Goal: Transaction & Acquisition: Book appointment/travel/reservation

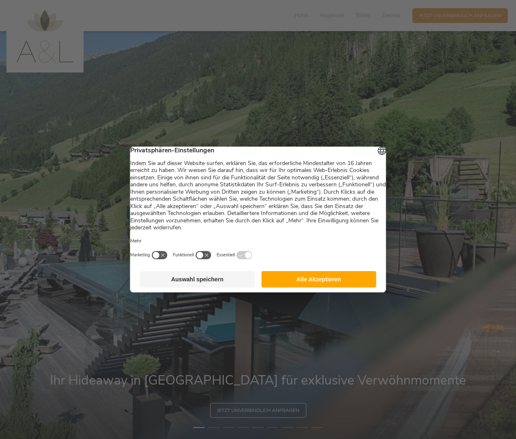
click at [228, 278] on button "Auswahl speichern" at bounding box center [197, 279] width 115 height 16
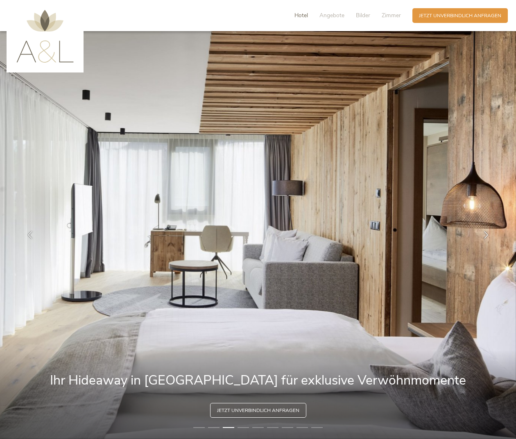
click at [295, 17] on span "Hotel" at bounding box center [301, 15] width 14 height 8
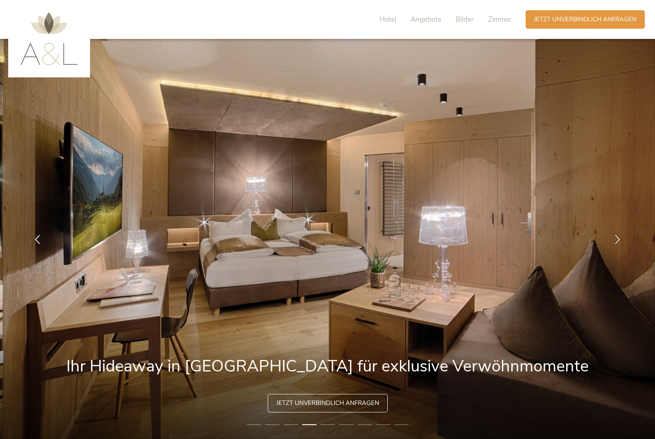
click at [377, 19] on div "Hotel Angebote Bilder Zimmer" at bounding box center [447, 19] width 156 height 18
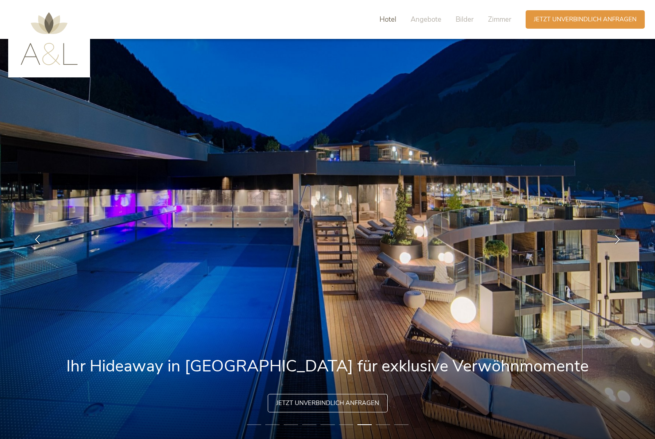
click at [383, 21] on span "Hotel" at bounding box center [387, 19] width 17 height 9
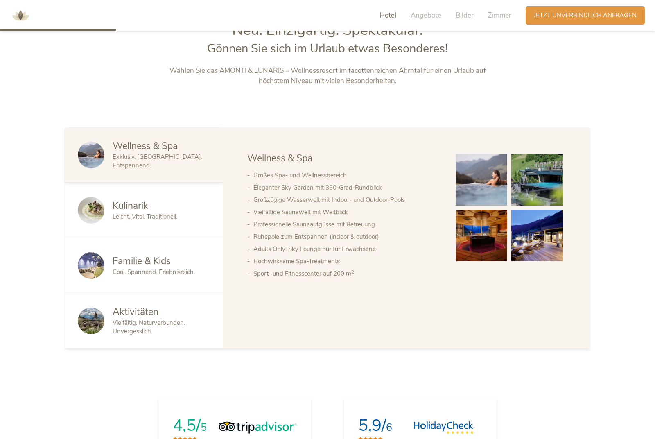
scroll to position [492, 0]
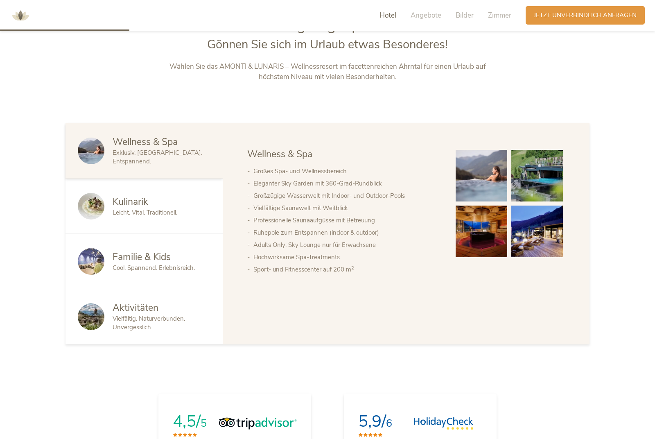
click at [162, 148] on span "Wellness & Spa" at bounding box center [145, 141] width 65 height 13
click at [499, 16] on span "Zimmer" at bounding box center [499, 15] width 23 height 9
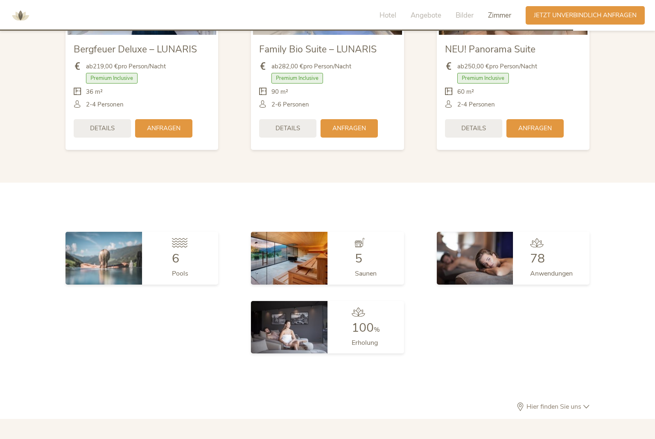
scroll to position [2162, 0]
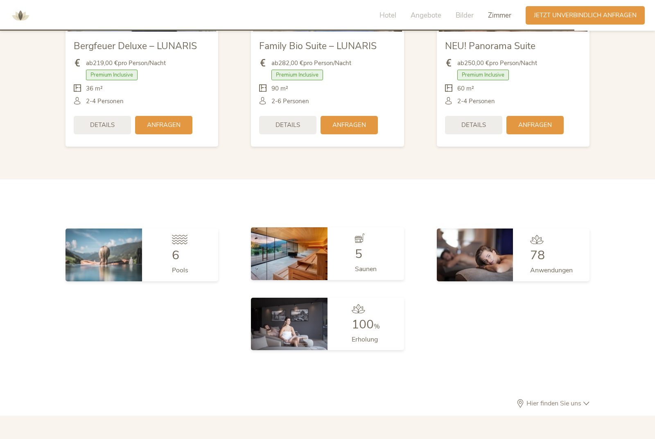
click at [300, 267] on img at bounding box center [289, 253] width 77 height 52
click at [305, 268] on img at bounding box center [289, 253] width 77 height 52
click at [361, 262] on span "5" at bounding box center [358, 254] width 7 height 17
click at [305, 265] on img at bounding box center [289, 253] width 77 height 52
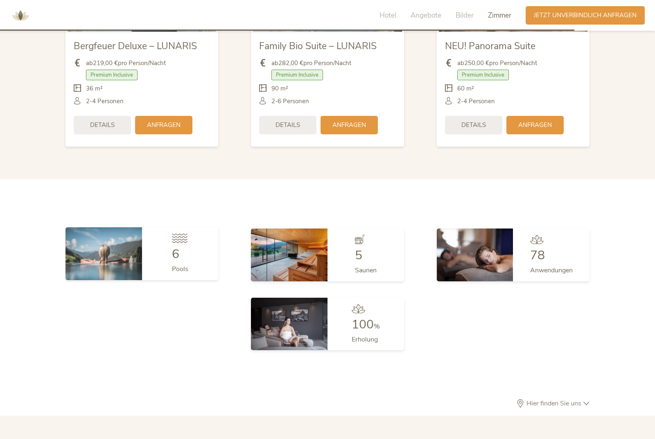
click at [112, 266] on img at bounding box center [103, 253] width 77 height 52
click at [183, 260] on div "6" at bounding box center [180, 254] width 16 height 12
click at [180, 273] on span "Pools" at bounding box center [180, 268] width 16 height 9
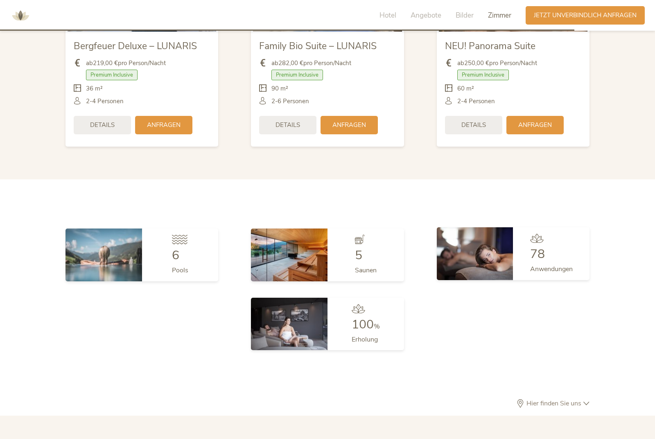
click at [515, 262] on span "78" at bounding box center [537, 254] width 15 height 17
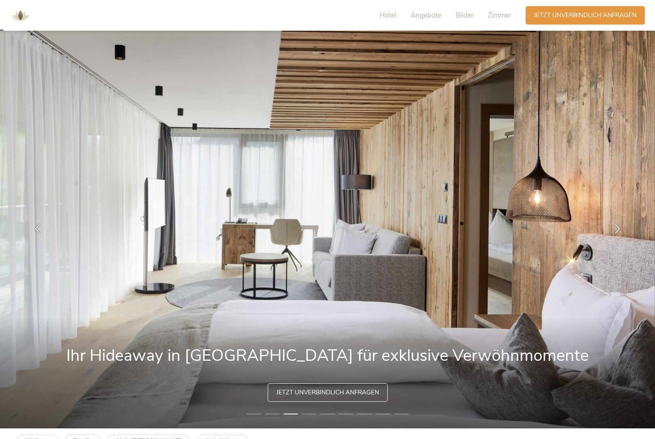
scroll to position [0, 0]
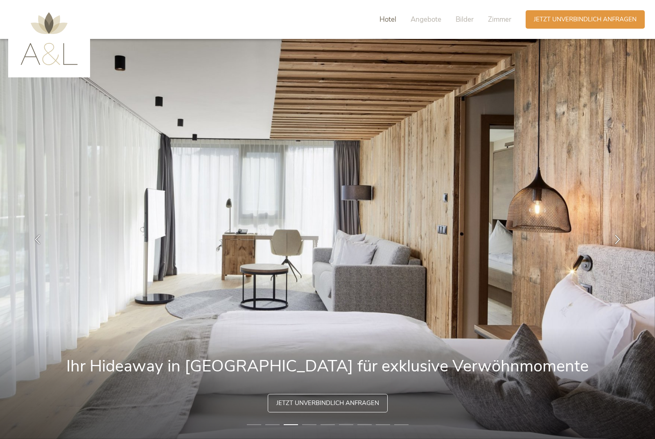
click at [386, 21] on span "Hotel" at bounding box center [387, 19] width 17 height 9
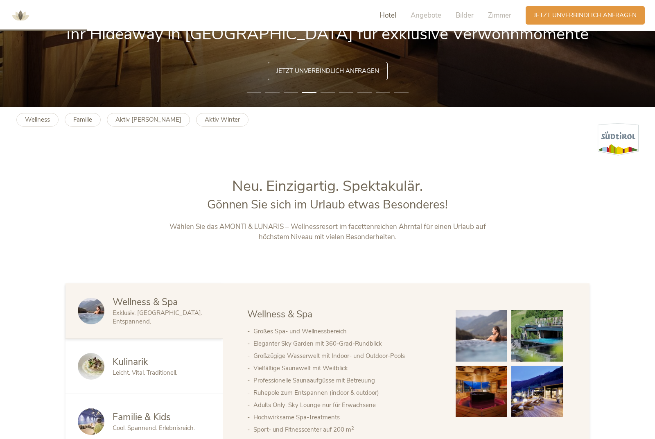
scroll to position [331, 0]
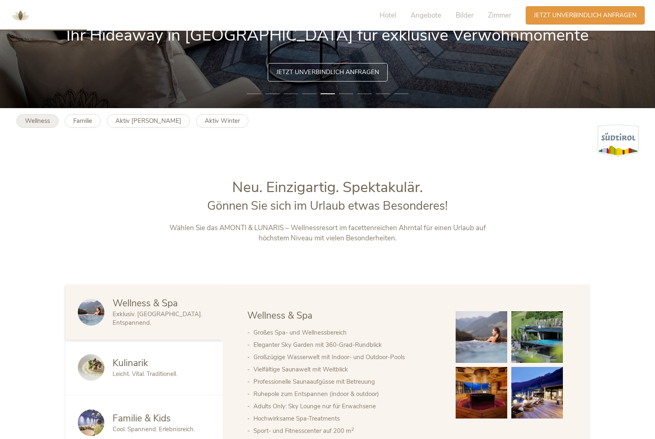
click at [38, 128] on link "Wellness" at bounding box center [37, 121] width 42 height 14
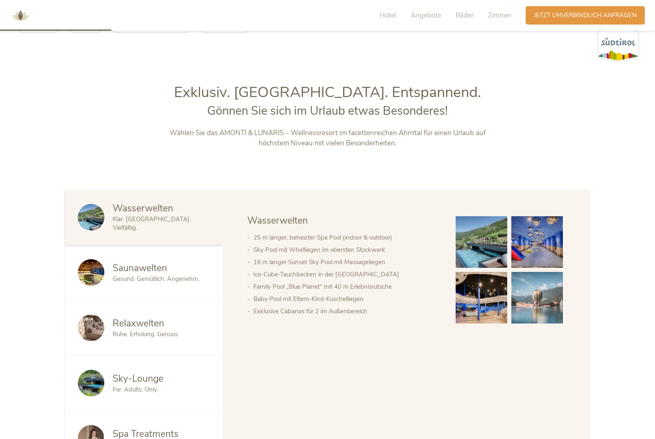
scroll to position [426, 0]
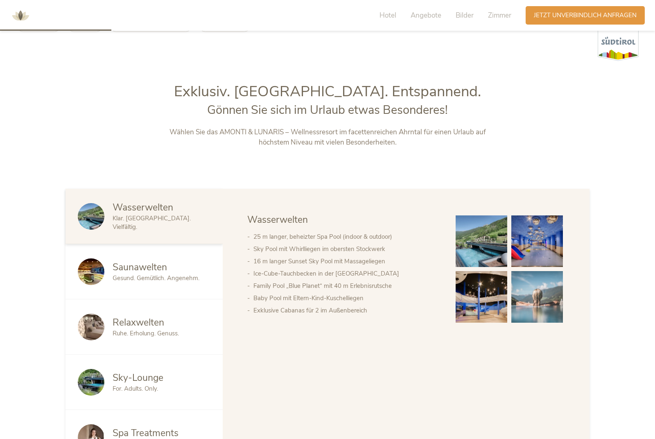
click at [601, 409] on div "Wasserwelten Klar. Belebend. Vielfältig. Saunawelten Gesund. Gemütlich. Angeneh…" at bounding box center [327, 327] width 655 height 276
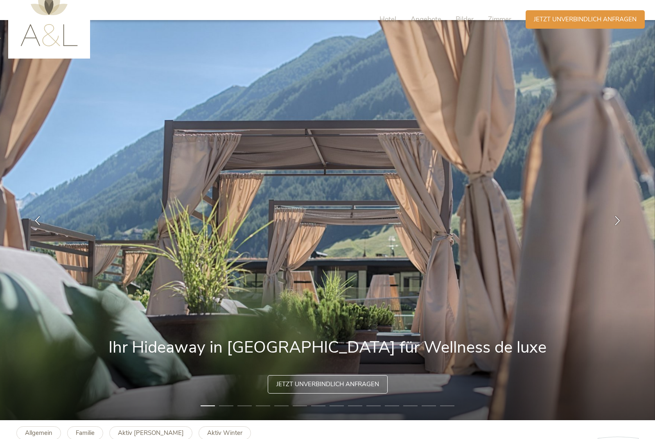
scroll to position [0, 0]
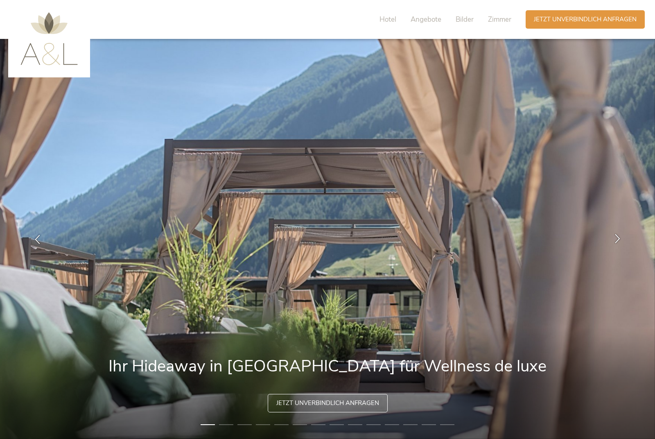
click at [625, 246] on div at bounding box center [618, 239] width 26 height 26
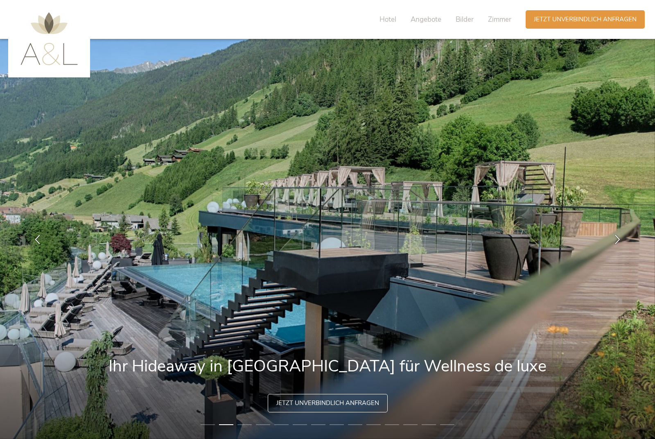
click at [32, 60] on img at bounding box center [48, 38] width 57 height 53
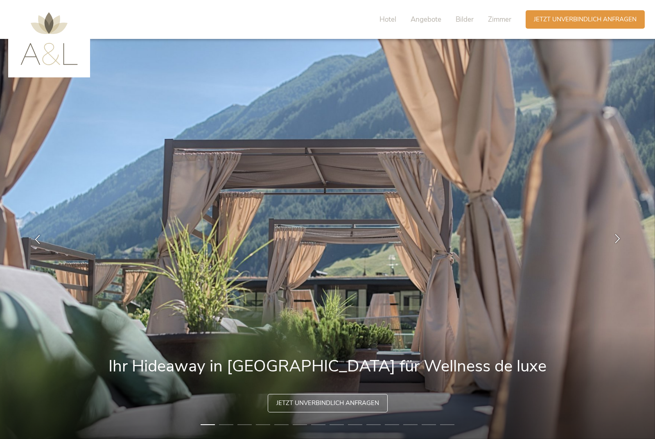
click at [616, 243] on icon at bounding box center [617, 237] width 9 height 9
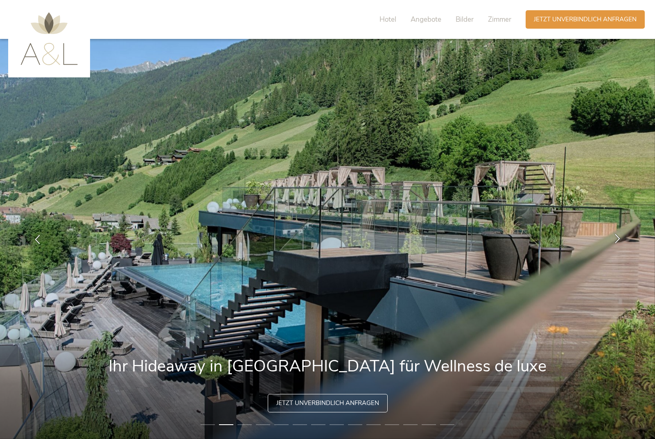
click at [622, 252] on div at bounding box center [618, 239] width 26 height 26
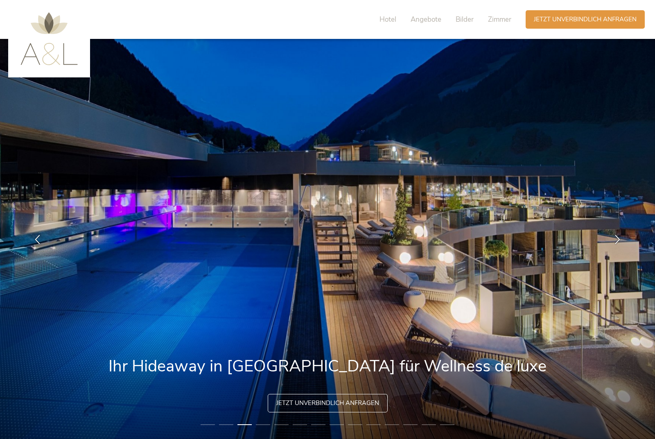
click at [607, 333] on img at bounding box center [327, 239] width 655 height 400
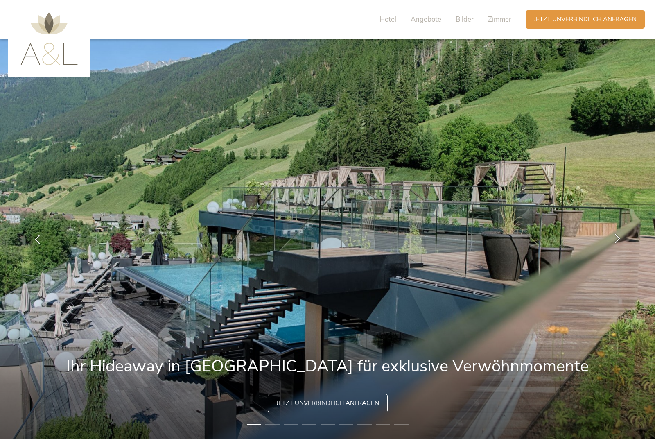
click at [623, 252] on div at bounding box center [618, 239] width 26 height 26
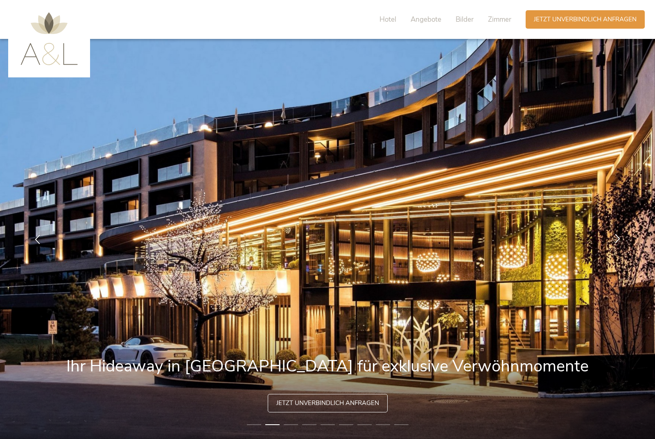
click at [624, 252] on div at bounding box center [618, 239] width 26 height 26
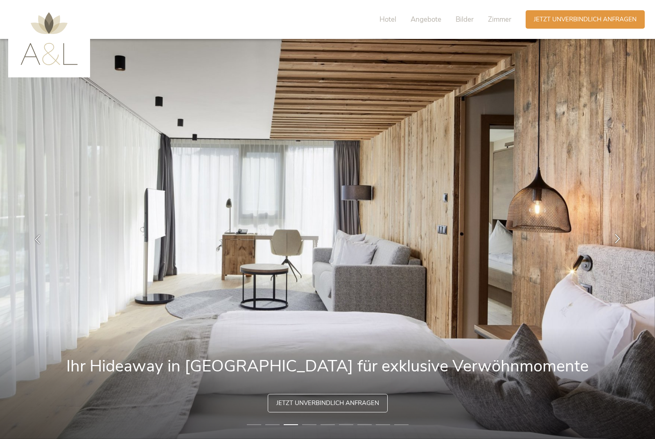
click at [620, 243] on icon at bounding box center [617, 237] width 9 height 9
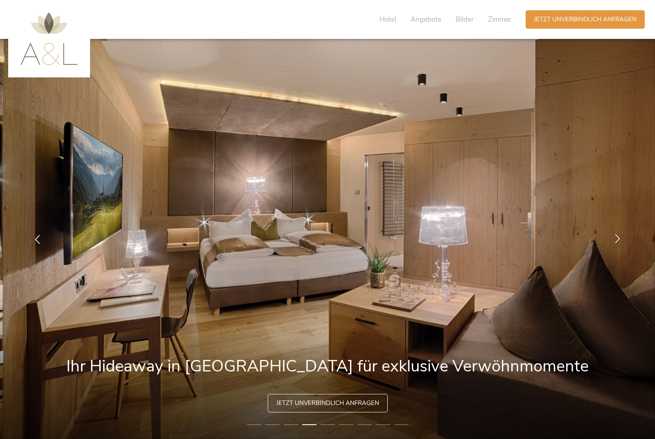
click at [617, 243] on icon at bounding box center [617, 237] width 9 height 9
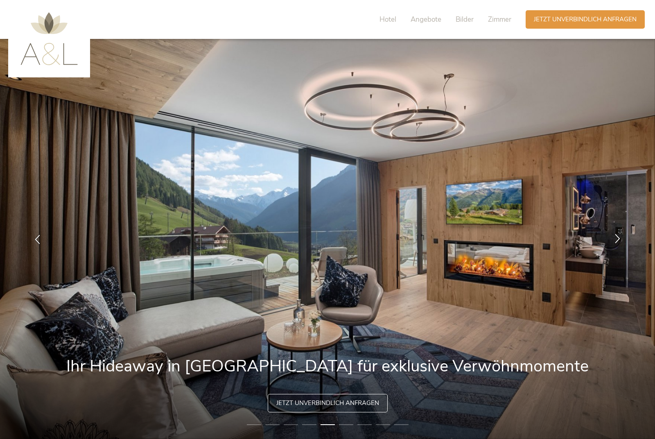
click at [621, 243] on icon at bounding box center [617, 237] width 9 height 9
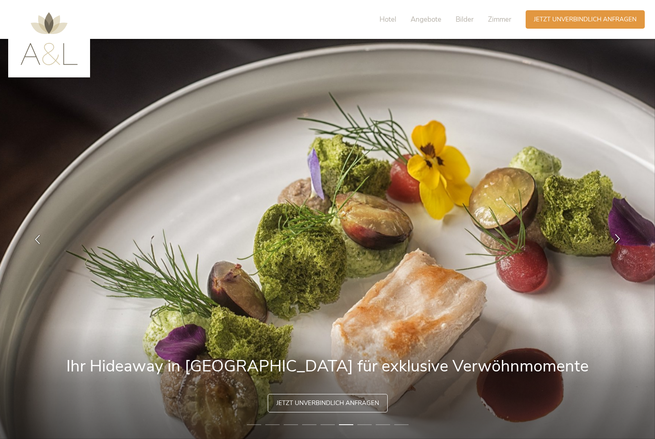
click at [621, 243] on icon at bounding box center [617, 237] width 9 height 9
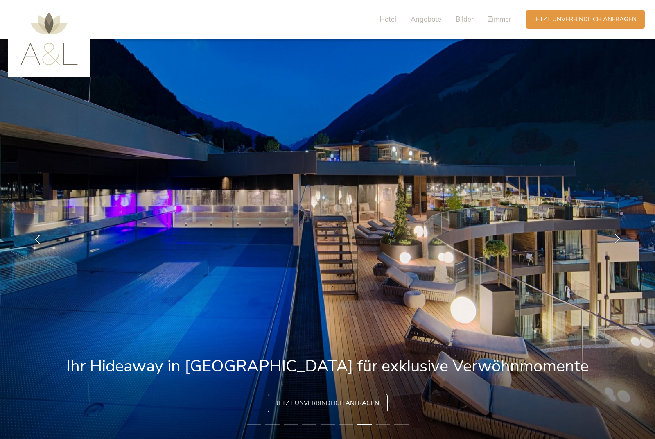
click at [620, 252] on div at bounding box center [618, 239] width 26 height 26
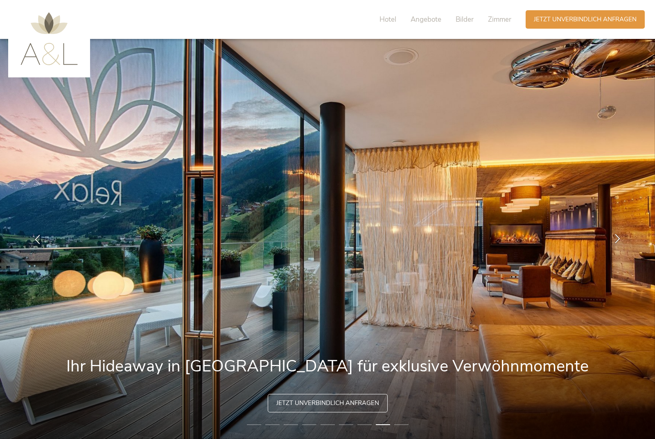
click at [623, 252] on div at bounding box center [618, 239] width 26 height 26
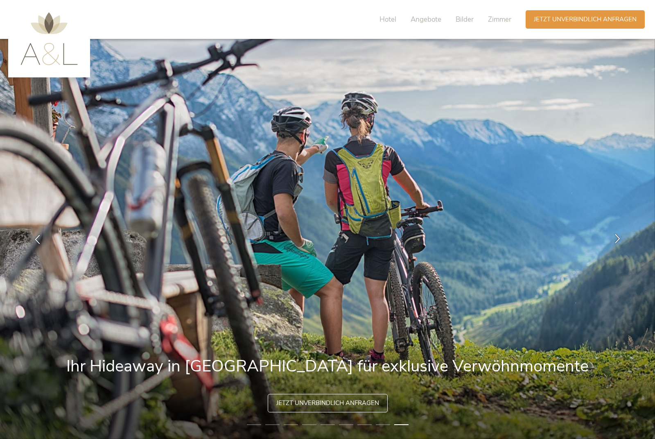
click at [615, 243] on icon at bounding box center [617, 237] width 9 height 9
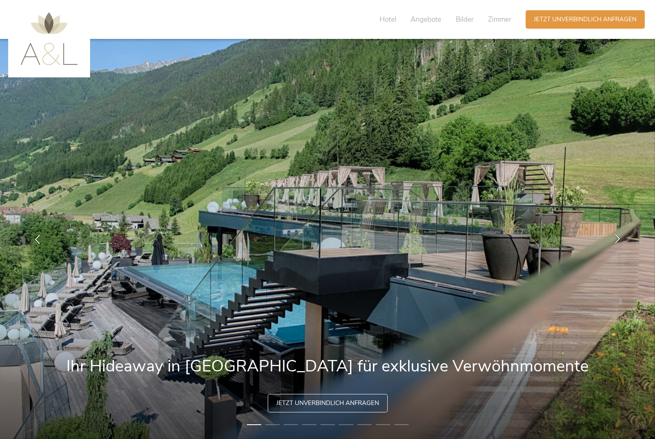
click at [617, 252] on div at bounding box center [618, 239] width 26 height 26
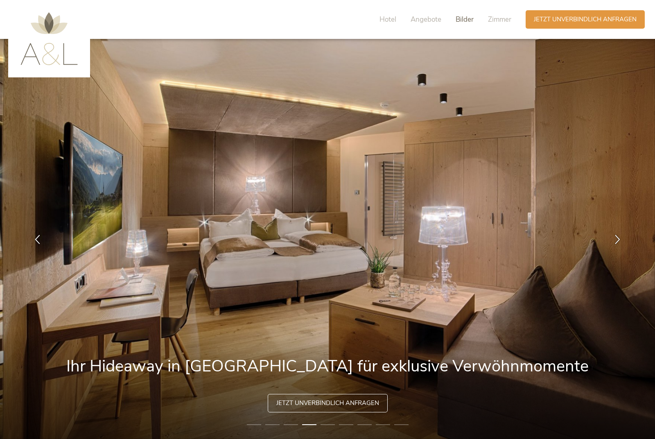
click at [473, 18] on span "Bilder" at bounding box center [465, 19] width 18 height 9
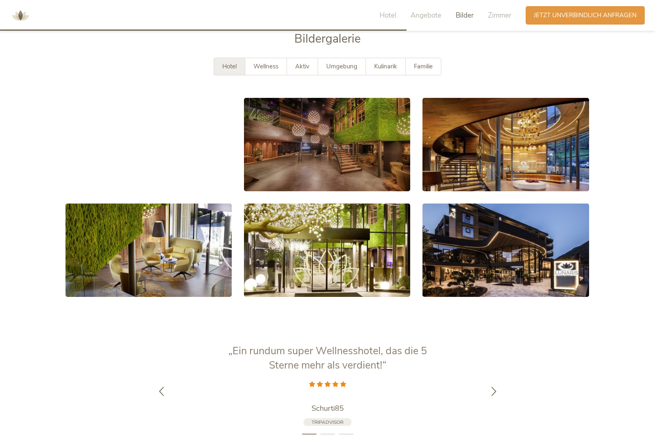
scroll to position [1573, 0]
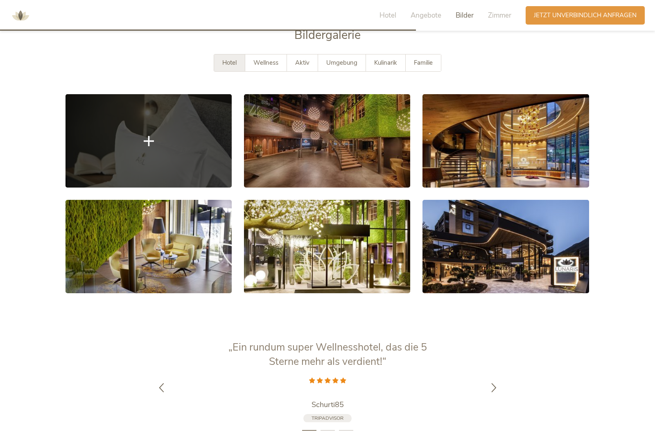
click at [196, 171] on link at bounding box center [148, 140] width 166 height 93
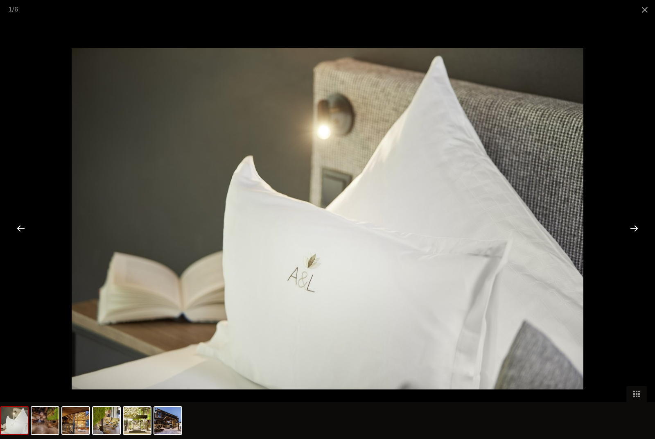
click at [634, 227] on div at bounding box center [633, 227] width 25 height 25
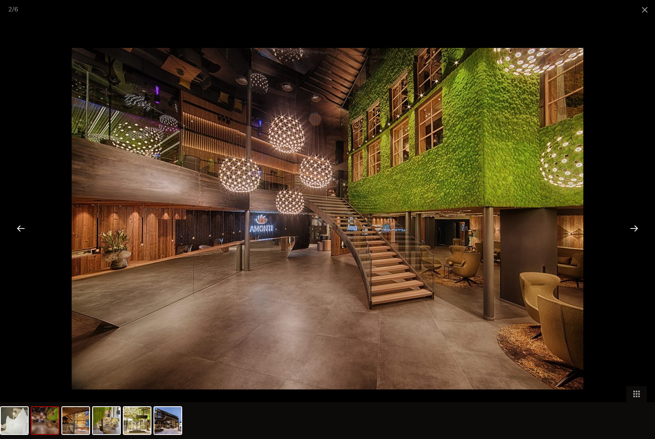
click at [636, 229] on div at bounding box center [633, 227] width 25 height 25
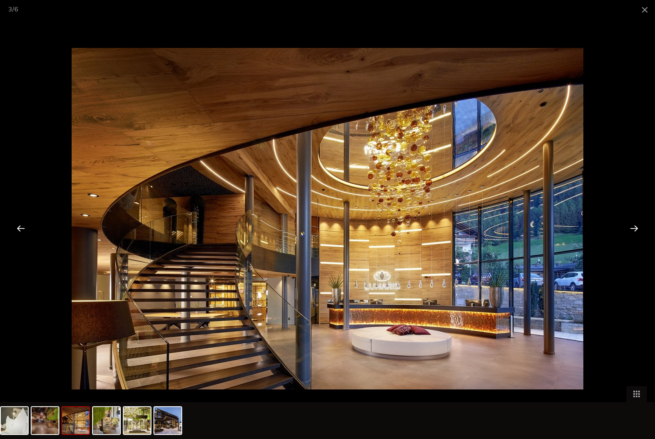
click at [635, 228] on div at bounding box center [633, 227] width 25 height 25
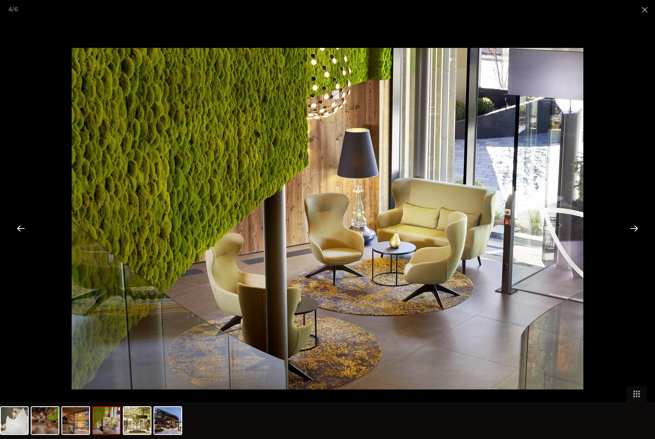
click at [634, 232] on div at bounding box center [633, 227] width 25 height 25
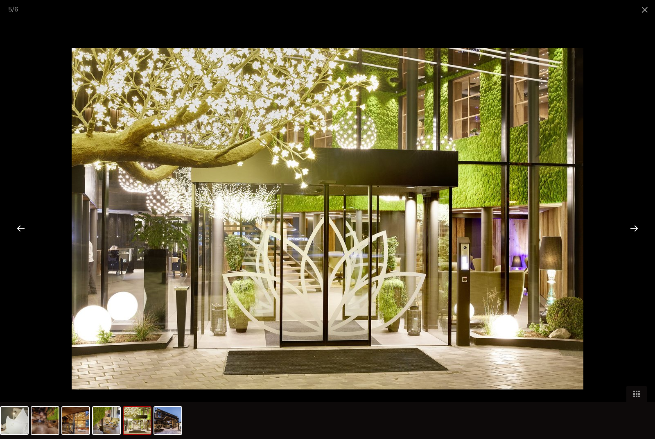
click at [634, 224] on div at bounding box center [633, 227] width 25 height 25
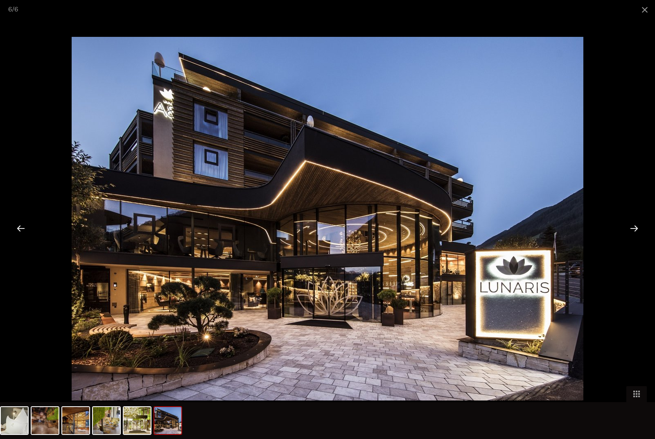
click at [634, 221] on div at bounding box center [633, 227] width 25 height 25
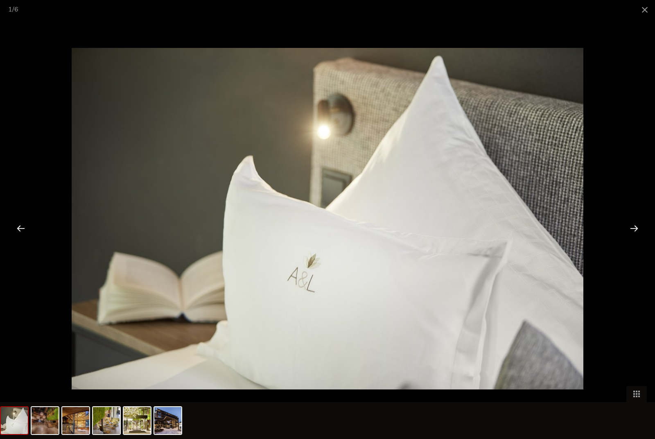
click at [634, 227] on div at bounding box center [633, 227] width 25 height 25
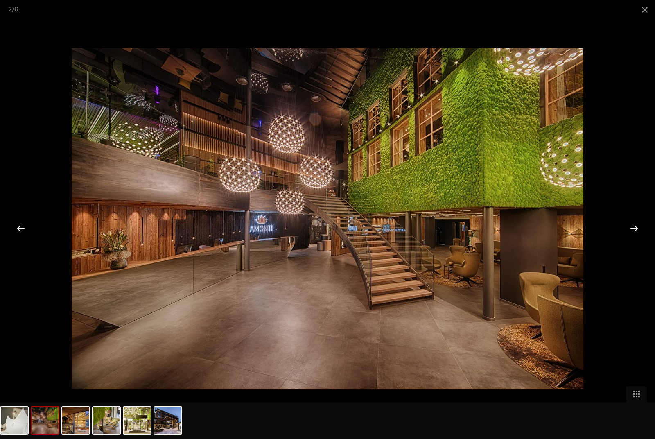
click at [635, 224] on div at bounding box center [633, 227] width 25 height 25
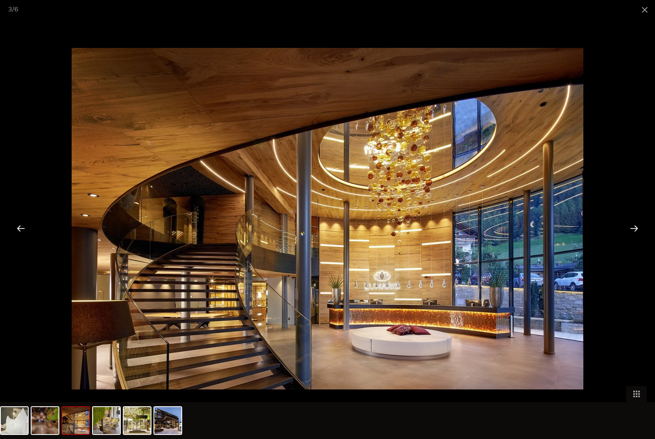
click at [636, 229] on div at bounding box center [633, 227] width 25 height 25
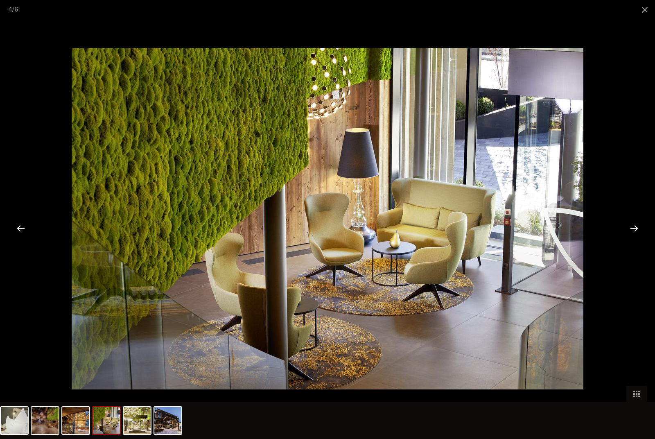
click at [628, 232] on div at bounding box center [633, 227] width 25 height 25
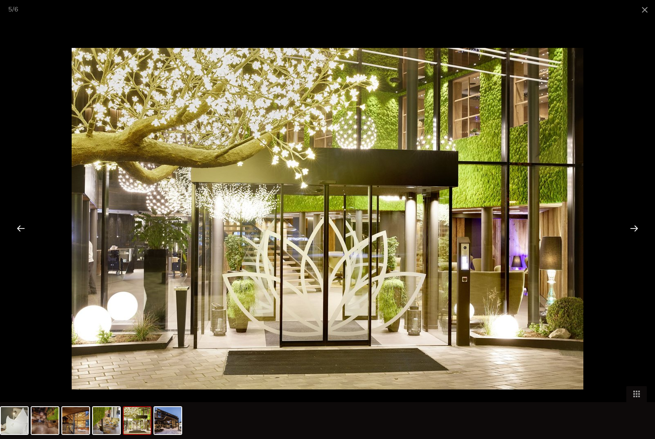
click at [635, 227] on div at bounding box center [633, 227] width 25 height 25
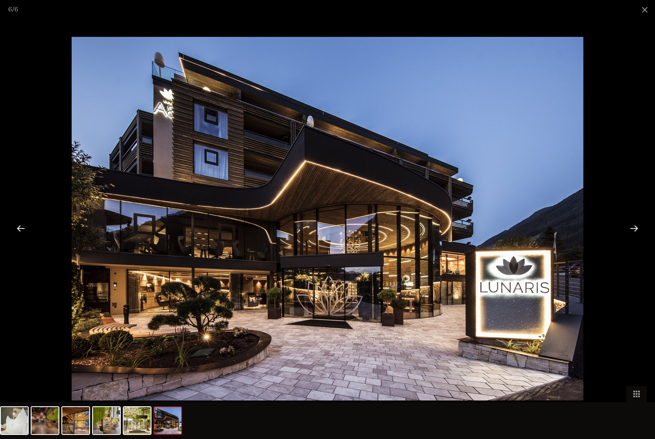
click at [633, 230] on div at bounding box center [633, 227] width 25 height 25
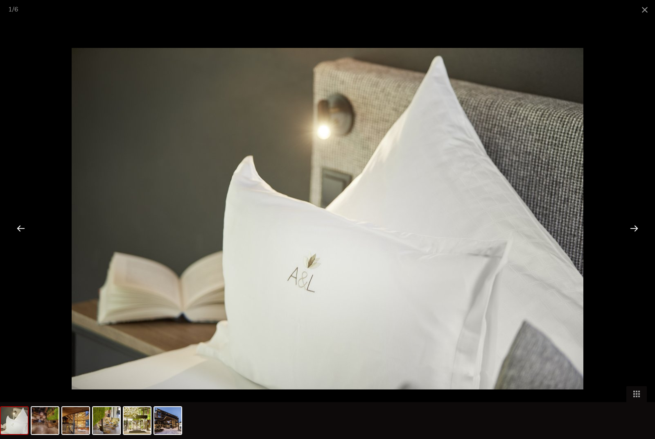
click at [635, 228] on div at bounding box center [633, 227] width 25 height 25
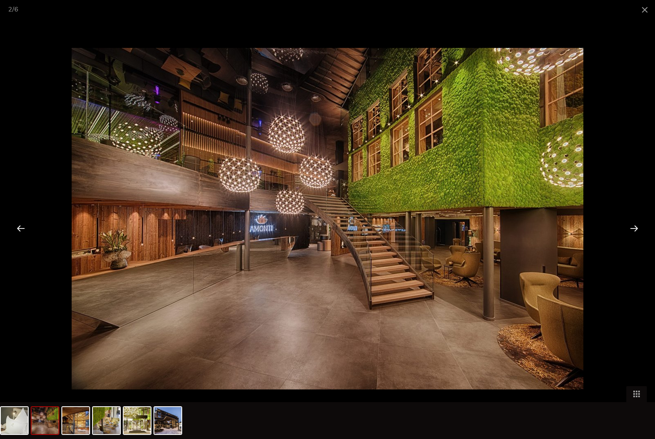
click at [635, 228] on div at bounding box center [633, 227] width 25 height 25
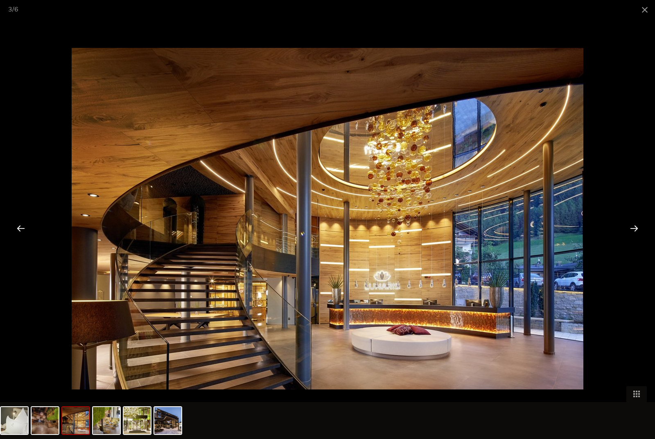
click at [634, 230] on div at bounding box center [633, 227] width 25 height 25
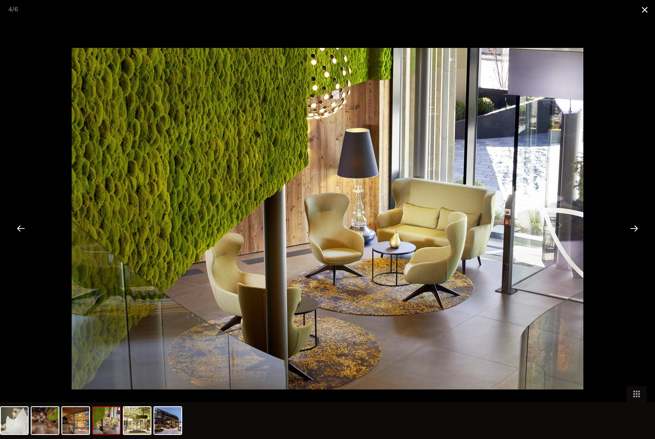
click at [651, 7] on span at bounding box center [644, 9] width 20 height 19
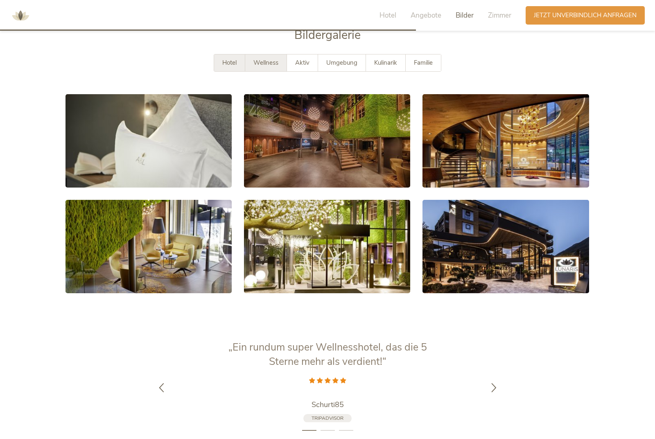
click at [277, 67] on span "Wellness" at bounding box center [265, 63] width 25 height 8
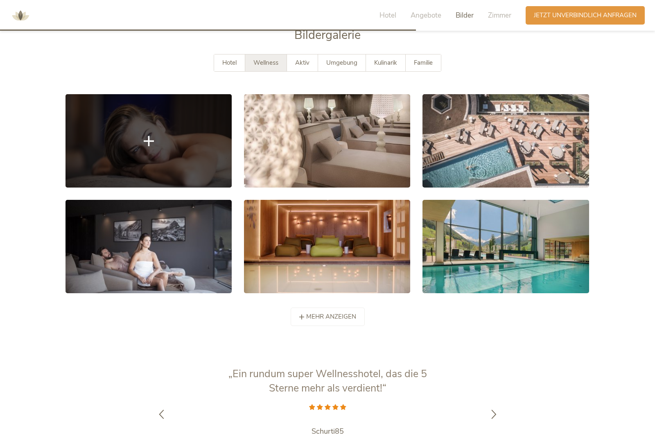
click at [170, 153] on link at bounding box center [148, 140] width 166 height 93
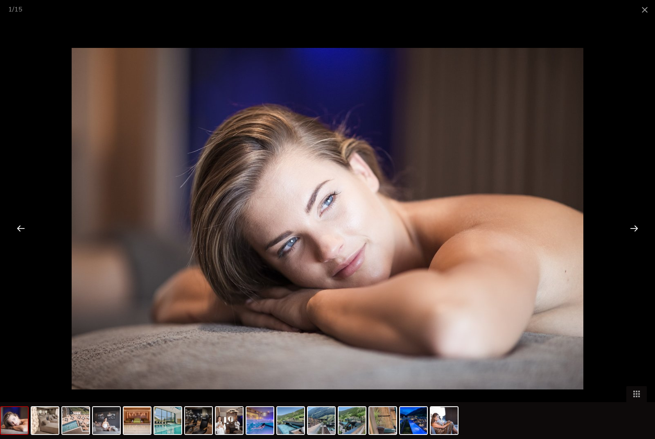
click at [638, 227] on div at bounding box center [633, 227] width 25 height 25
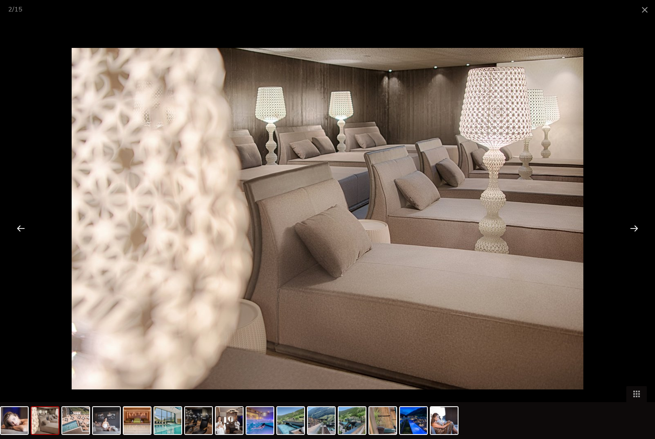
click at [642, 228] on div at bounding box center [633, 227] width 25 height 25
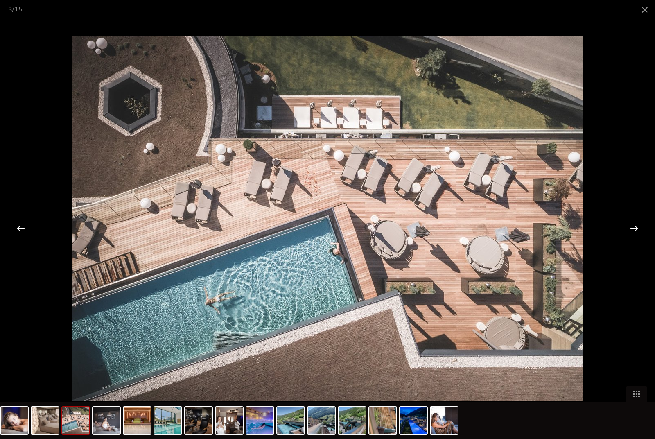
click at [641, 232] on div at bounding box center [633, 227] width 25 height 25
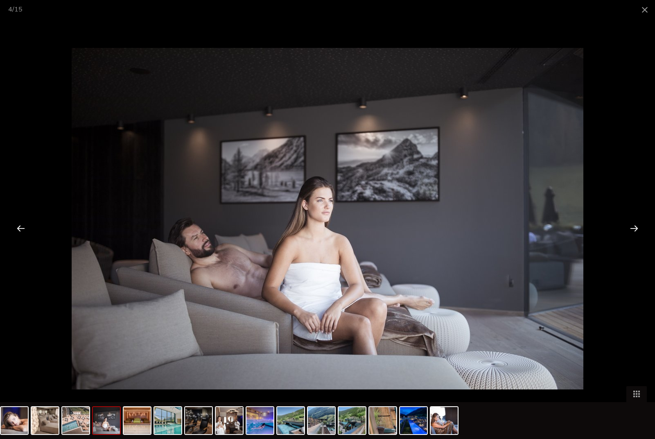
click at [641, 230] on div at bounding box center [633, 227] width 25 height 25
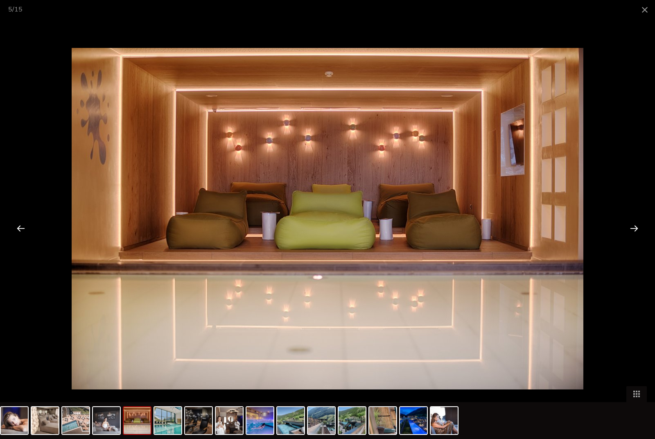
click at [638, 233] on div at bounding box center [633, 227] width 25 height 25
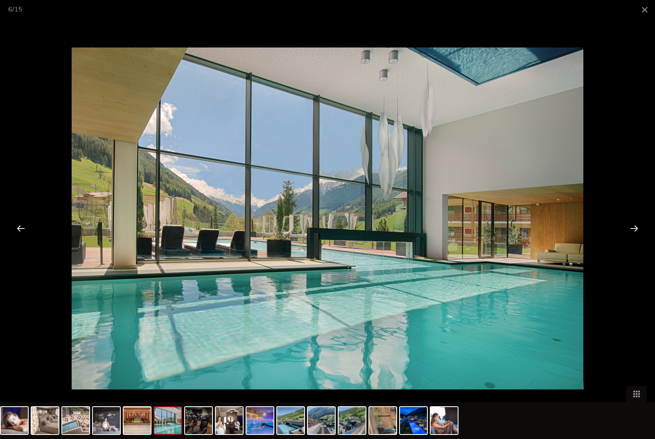
click at [641, 231] on div at bounding box center [633, 227] width 25 height 25
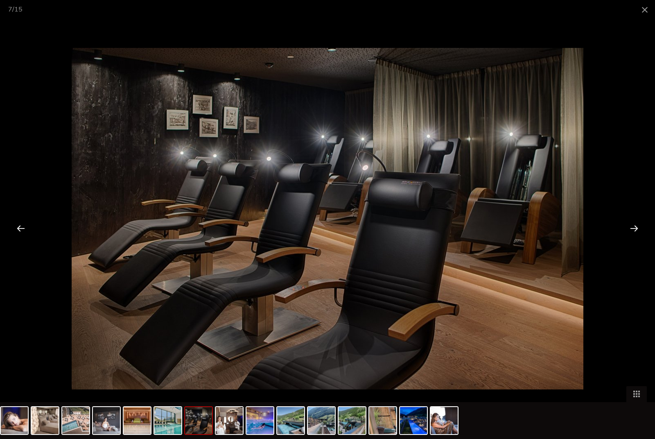
click at [640, 235] on div at bounding box center [633, 227] width 25 height 25
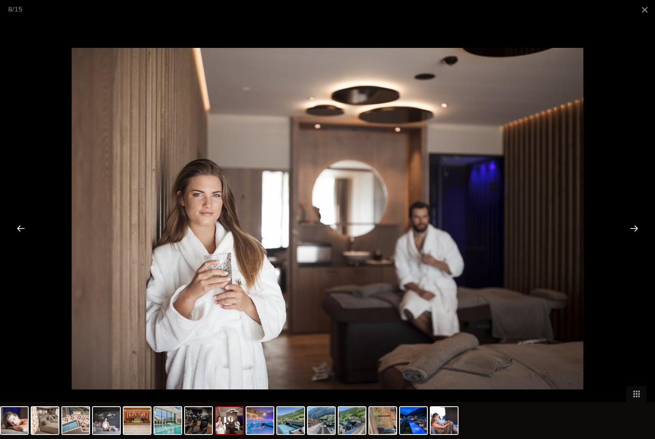
click at [640, 227] on div at bounding box center [633, 227] width 25 height 25
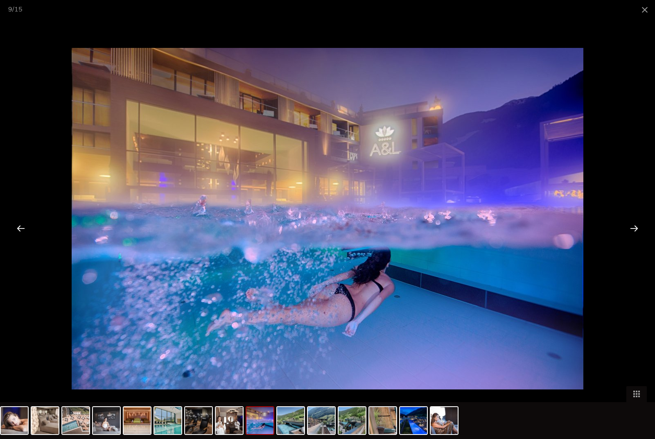
click at [635, 230] on div at bounding box center [633, 227] width 25 height 25
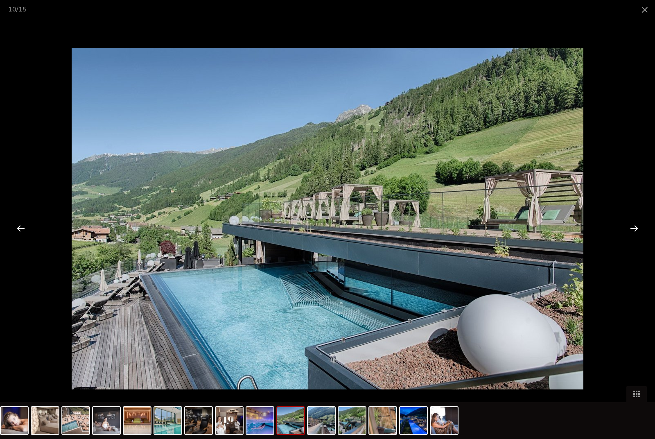
click at [639, 229] on div at bounding box center [633, 227] width 25 height 25
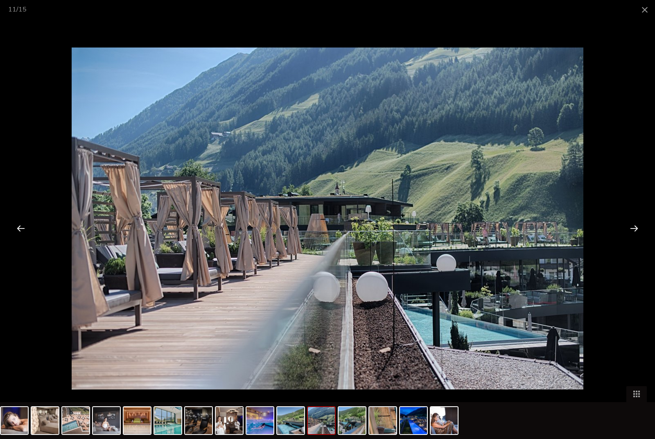
click at [634, 233] on div at bounding box center [633, 227] width 25 height 25
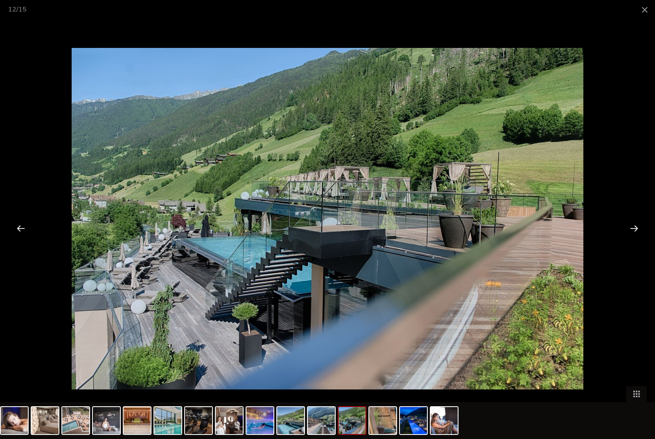
click at [637, 232] on div at bounding box center [633, 227] width 25 height 25
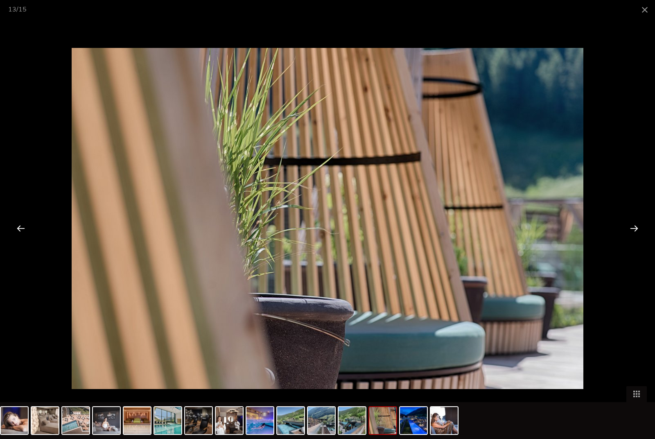
click at [641, 230] on div at bounding box center [633, 227] width 25 height 25
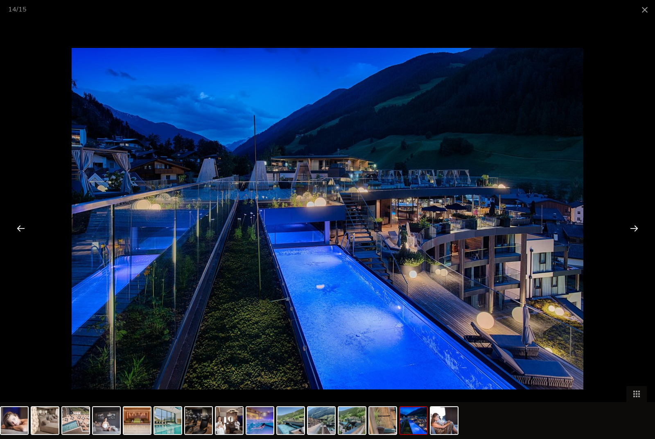
click at [637, 229] on div at bounding box center [633, 227] width 25 height 25
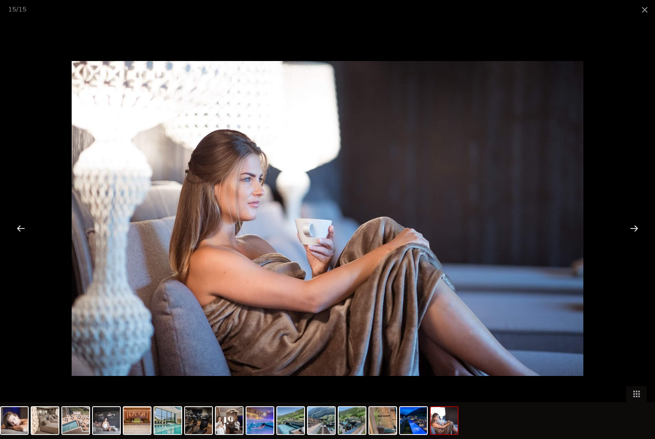
click at [634, 231] on div at bounding box center [633, 227] width 25 height 25
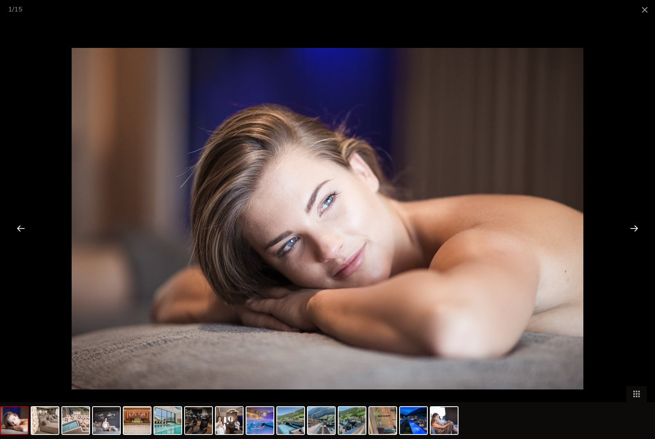
click at [635, 232] on div at bounding box center [633, 227] width 25 height 25
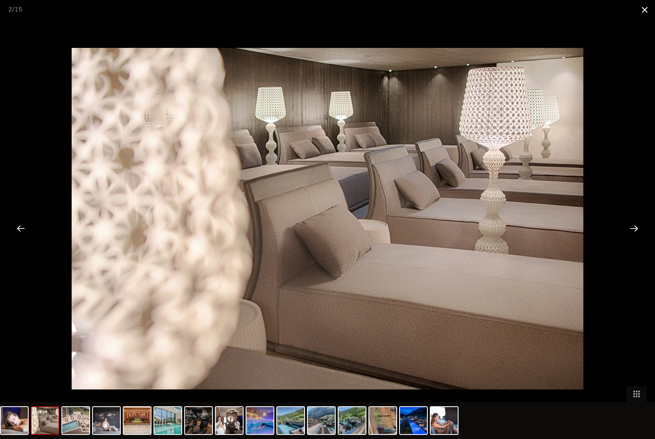
click at [649, 13] on span at bounding box center [644, 9] width 20 height 19
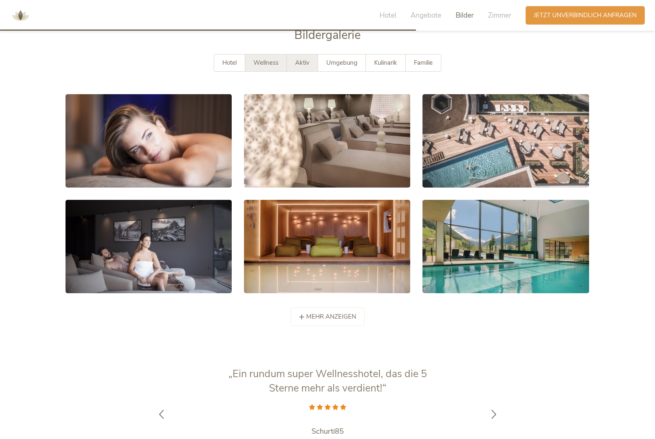
click at [313, 71] on div "Aktiv" at bounding box center [302, 62] width 31 height 17
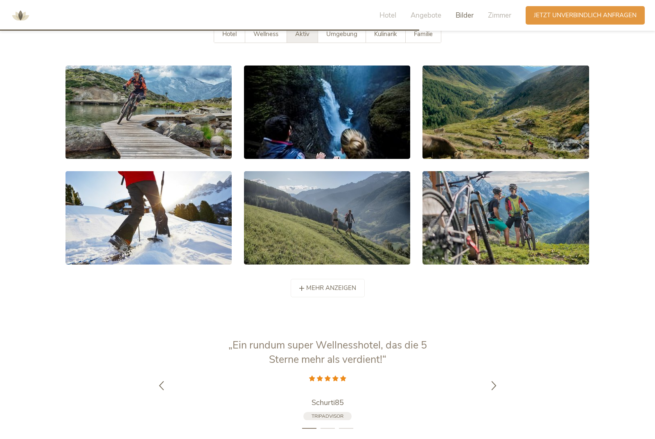
scroll to position [1603, 0]
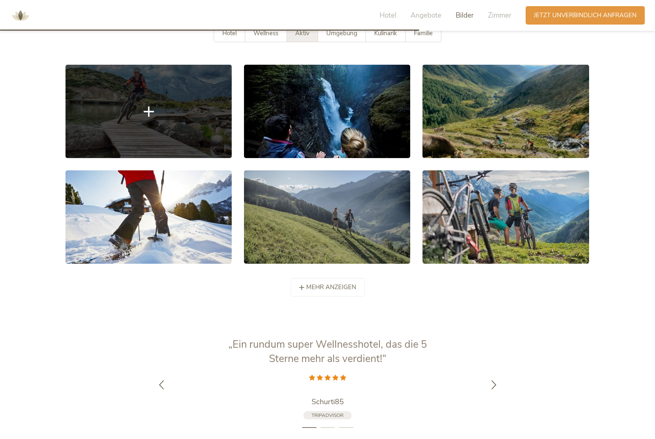
click at [174, 119] on link at bounding box center [148, 111] width 166 height 93
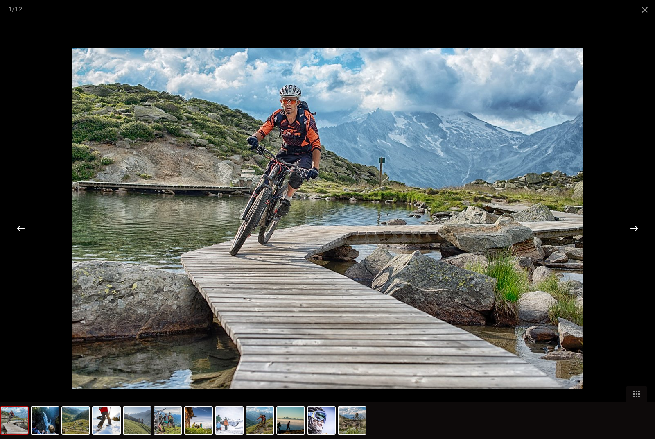
click at [637, 228] on div at bounding box center [633, 227] width 25 height 25
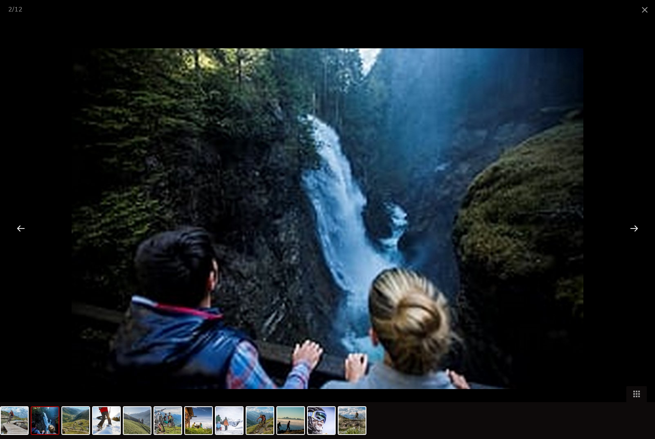
click at [642, 232] on div at bounding box center [633, 227] width 25 height 25
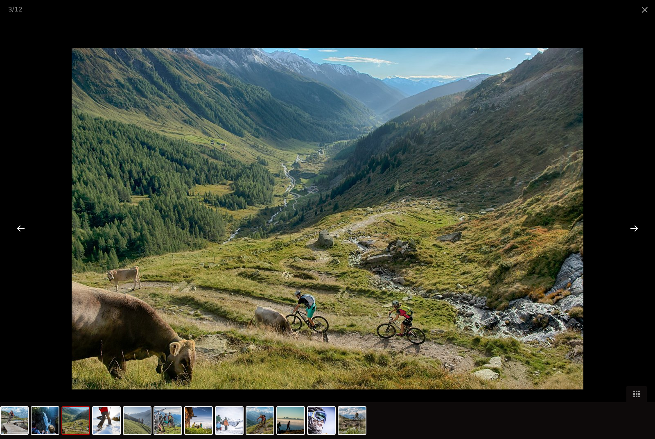
click at [636, 228] on div at bounding box center [633, 227] width 25 height 25
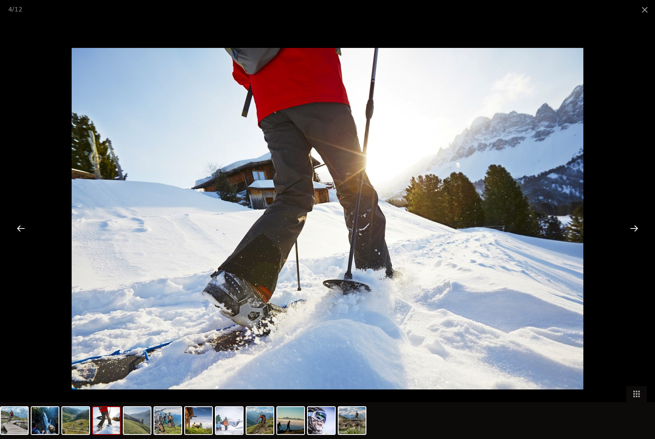
click at [641, 233] on div at bounding box center [633, 227] width 25 height 25
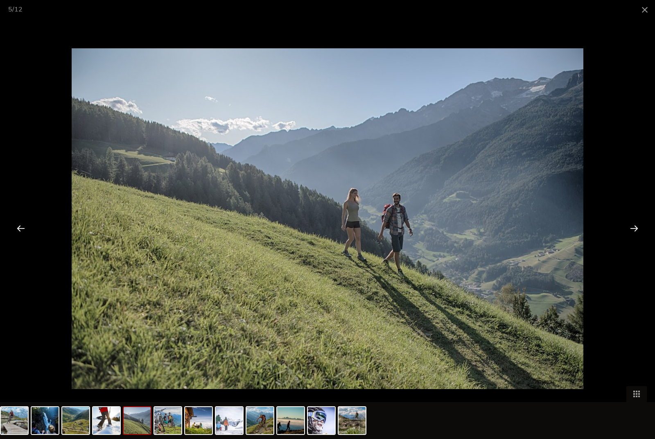
click at [636, 232] on div at bounding box center [633, 227] width 25 height 25
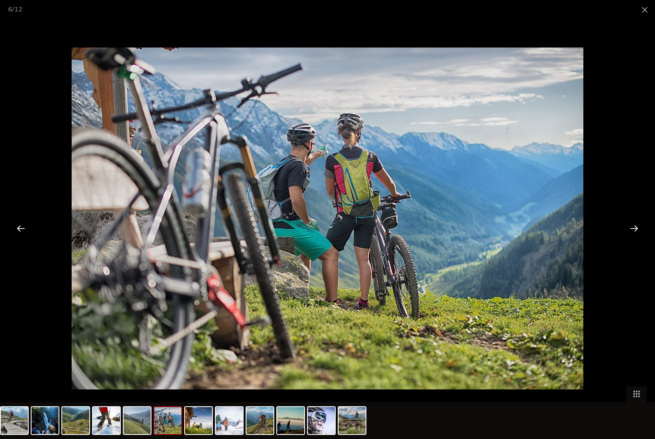
click at [632, 236] on div at bounding box center [633, 227] width 25 height 25
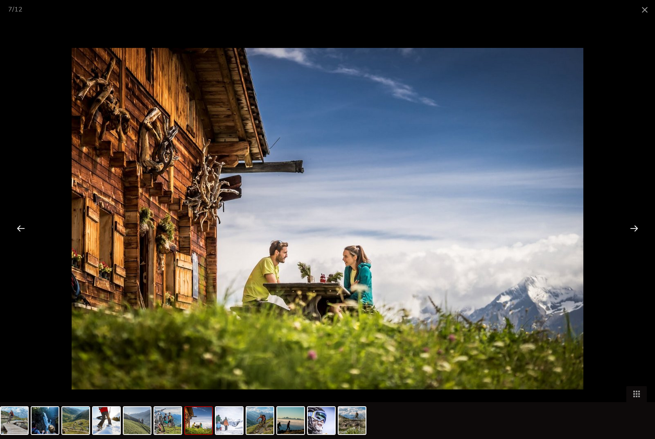
click at [636, 232] on div at bounding box center [633, 227] width 25 height 25
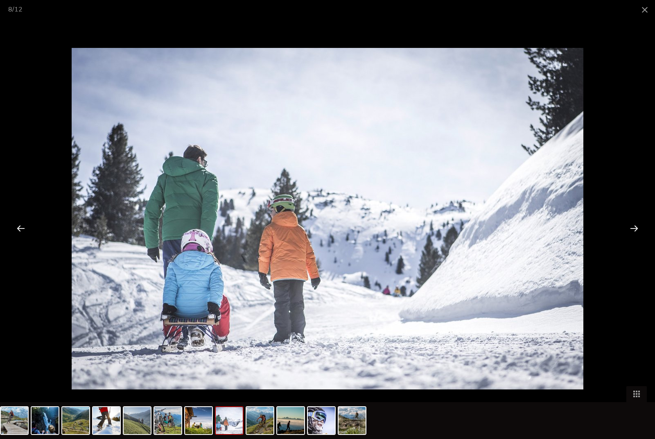
click at [641, 228] on div at bounding box center [633, 227] width 25 height 25
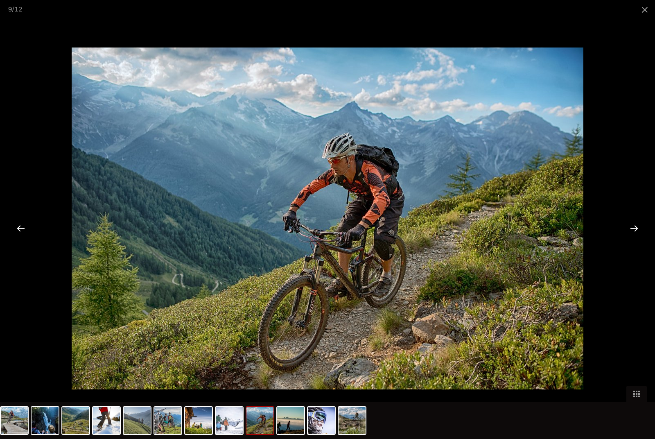
click at [634, 229] on div at bounding box center [633, 227] width 25 height 25
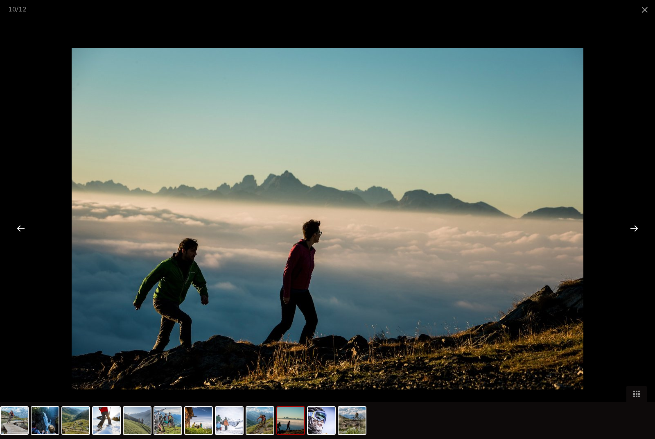
click at [638, 239] on div at bounding box center [633, 227] width 25 height 25
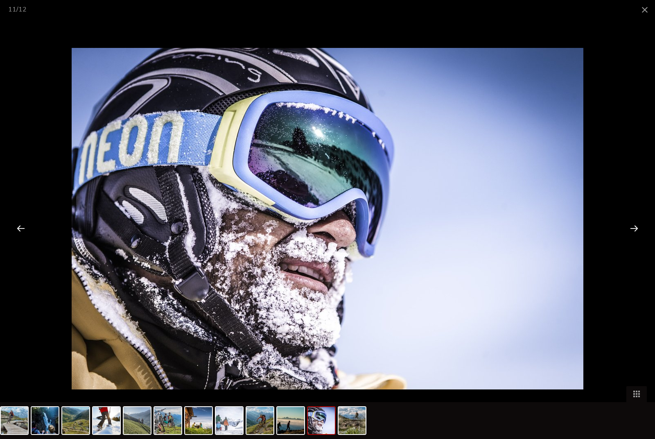
click at [634, 231] on div at bounding box center [633, 227] width 25 height 25
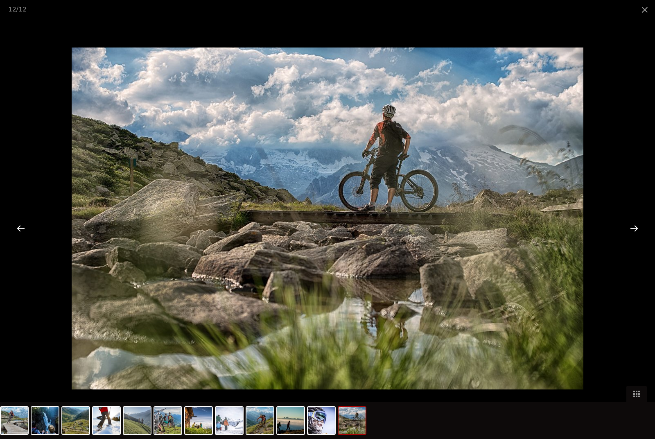
click at [642, 235] on div at bounding box center [633, 227] width 25 height 25
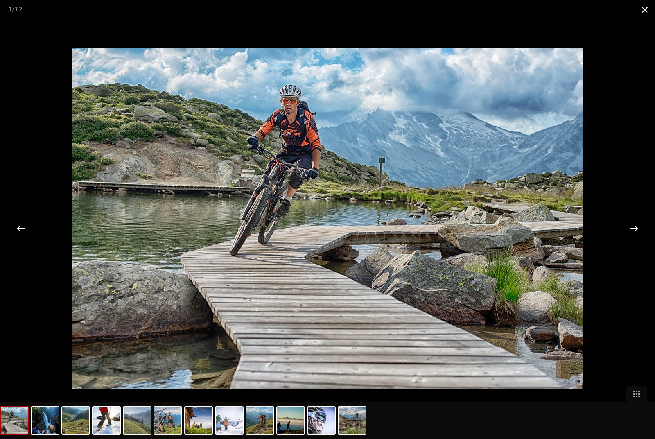
click at [636, 13] on span at bounding box center [644, 9] width 20 height 19
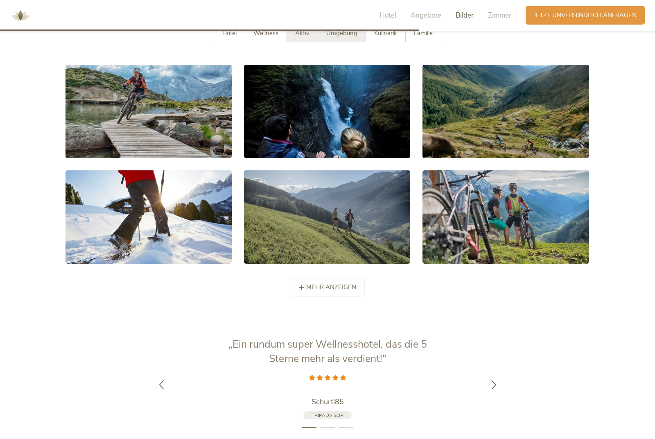
click at [324, 42] on div "Umgebung" at bounding box center [342, 33] width 48 height 17
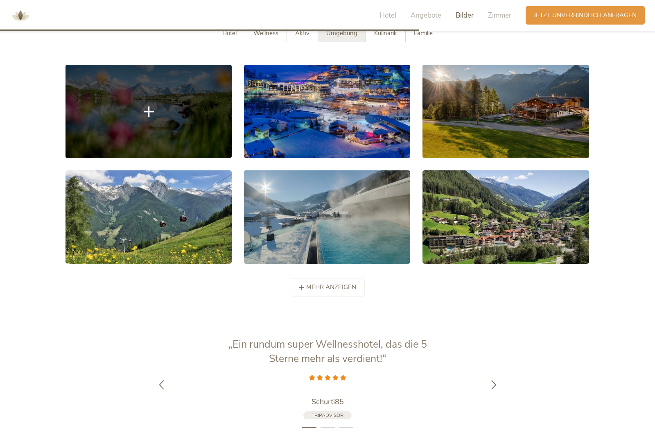
click at [176, 125] on link at bounding box center [148, 111] width 166 height 93
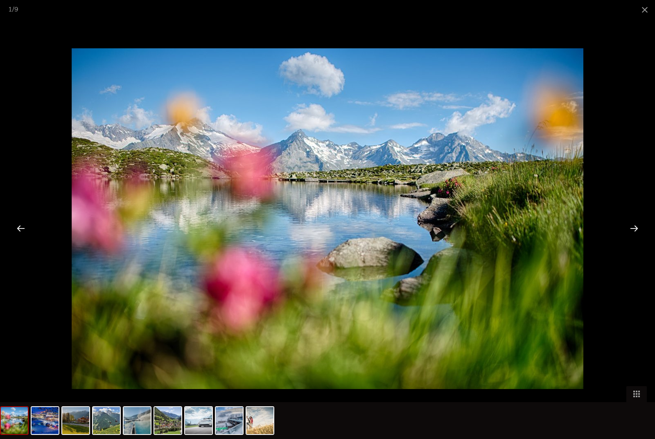
click at [639, 231] on div at bounding box center [633, 227] width 25 height 25
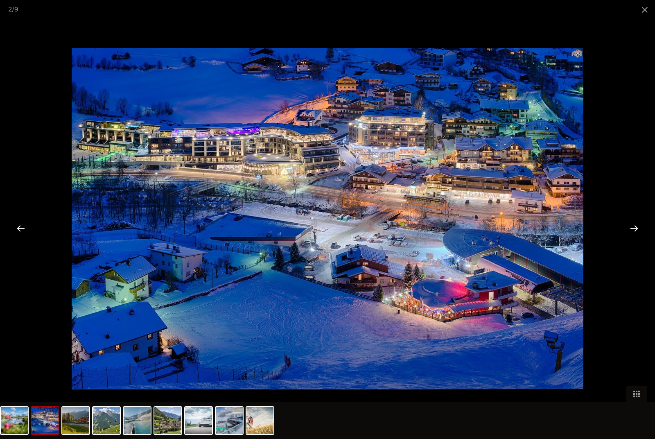
click at [638, 230] on div at bounding box center [633, 227] width 25 height 25
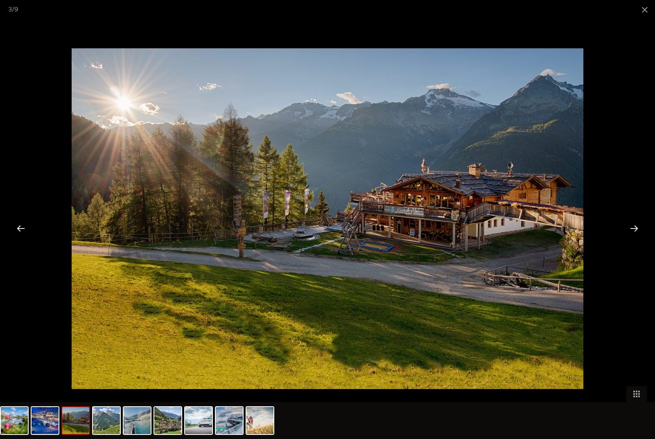
click at [635, 228] on div at bounding box center [633, 227] width 25 height 25
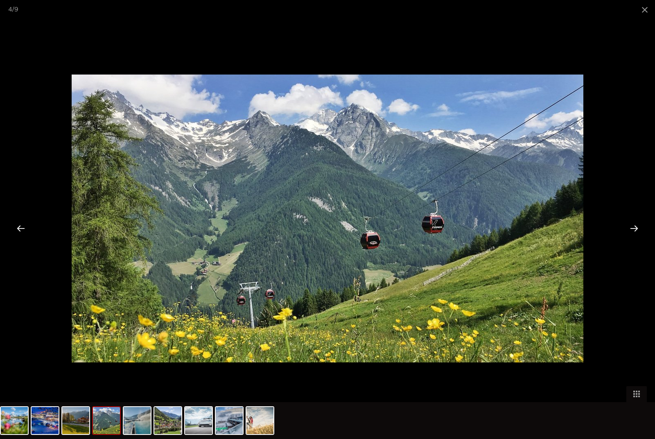
click at [641, 233] on div at bounding box center [633, 227] width 25 height 25
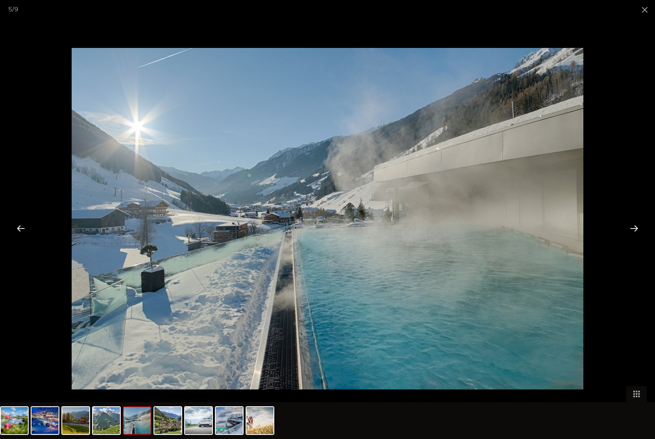
click at [637, 232] on div at bounding box center [633, 227] width 25 height 25
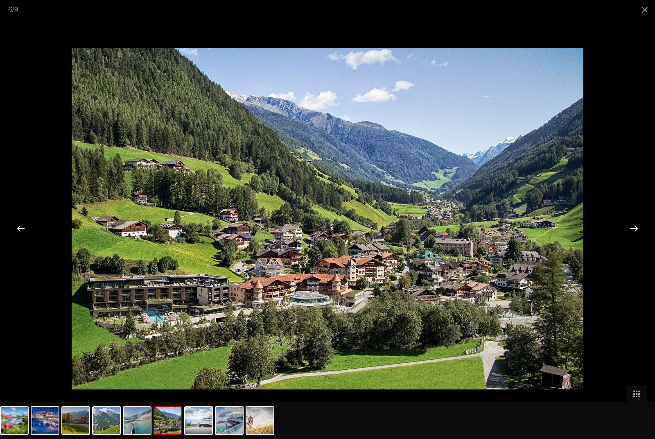
click at [640, 230] on div at bounding box center [633, 227] width 25 height 25
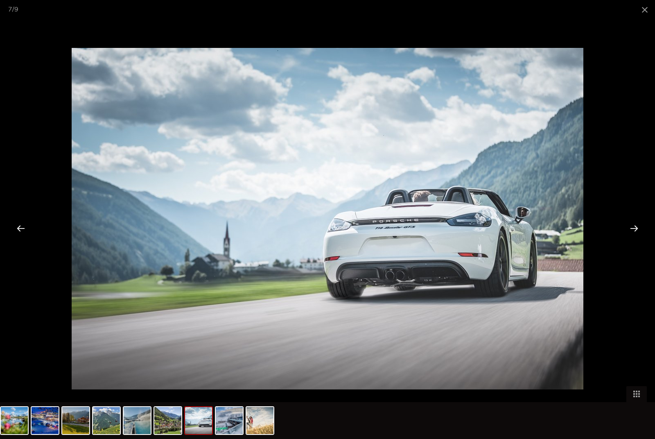
click at [637, 229] on div at bounding box center [633, 227] width 25 height 25
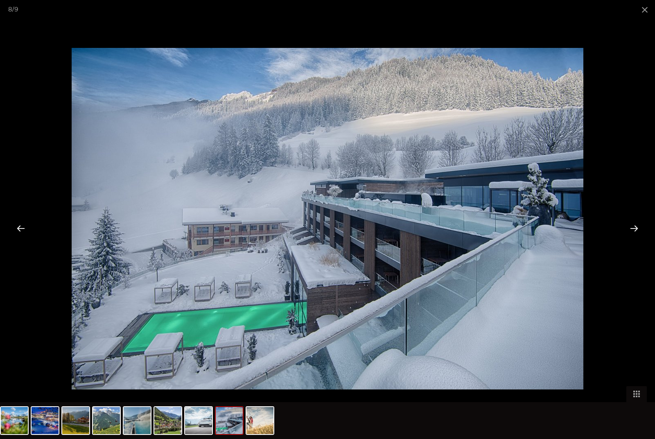
click at [638, 232] on div at bounding box center [633, 227] width 25 height 25
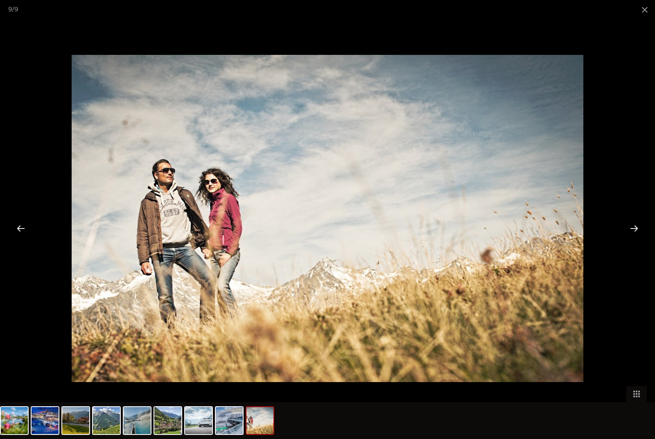
click at [634, 233] on div at bounding box center [633, 227] width 25 height 25
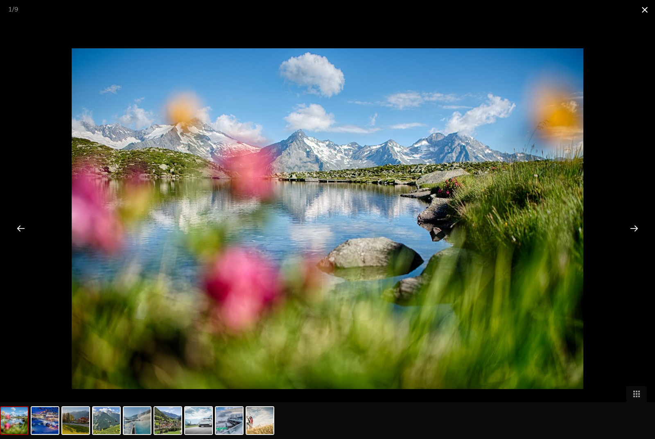
click at [650, 14] on span at bounding box center [644, 9] width 20 height 19
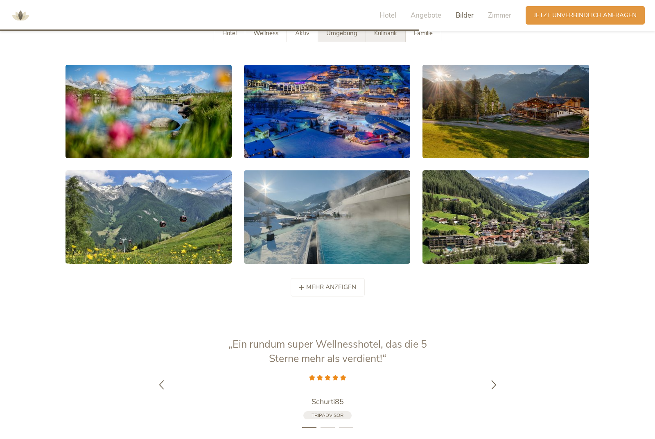
click at [399, 42] on div "Kulinarik" at bounding box center [386, 33] width 40 height 17
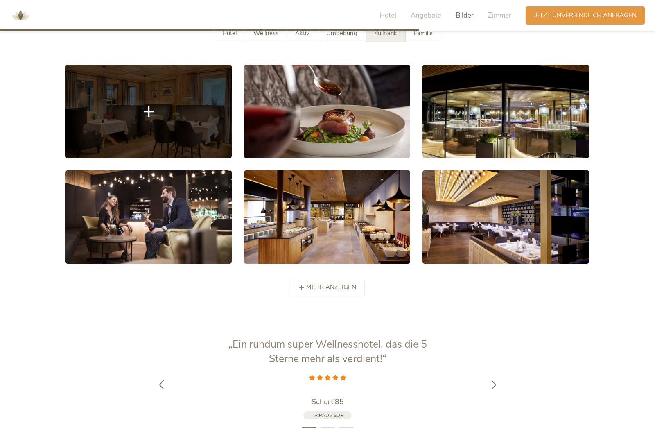
click at [170, 148] on link at bounding box center [148, 111] width 166 height 93
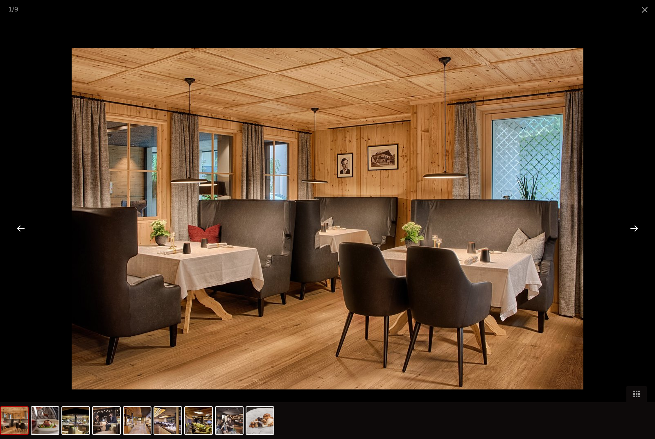
click at [636, 228] on div at bounding box center [633, 227] width 25 height 25
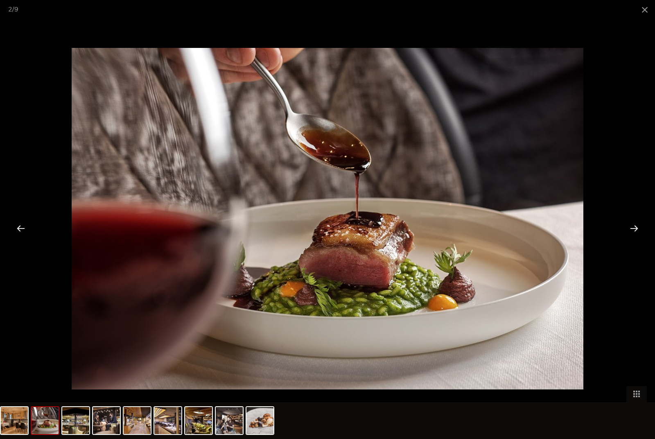
click at [635, 230] on div at bounding box center [633, 227] width 25 height 25
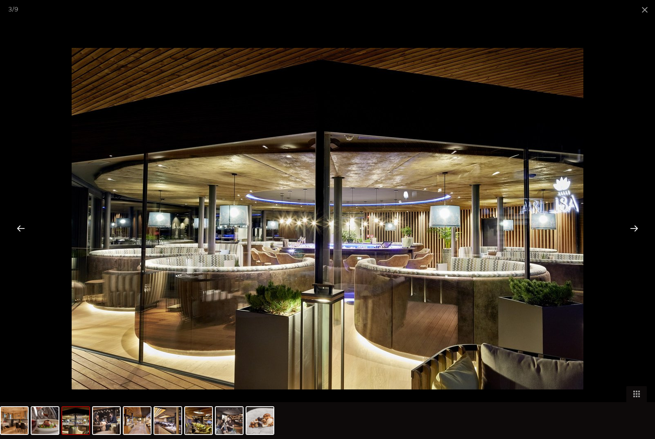
click at [636, 230] on div at bounding box center [633, 227] width 25 height 25
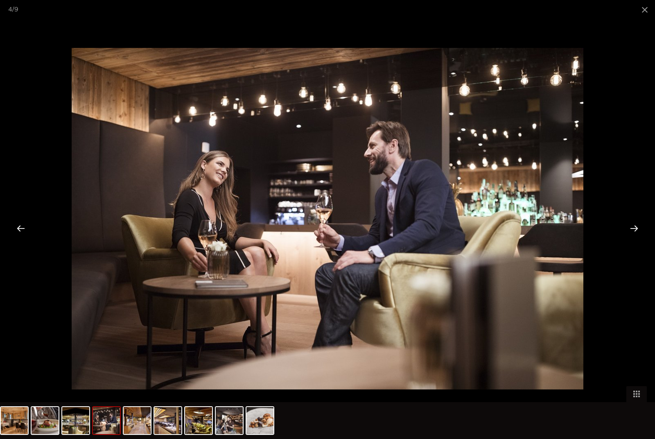
click at [632, 231] on div at bounding box center [633, 227] width 25 height 25
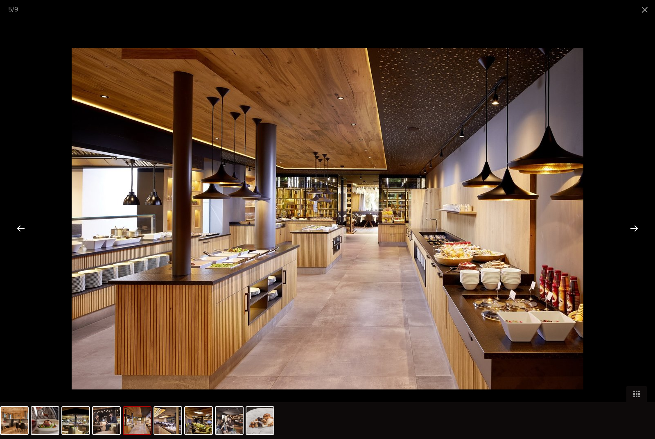
click at [637, 232] on div at bounding box center [633, 227] width 25 height 25
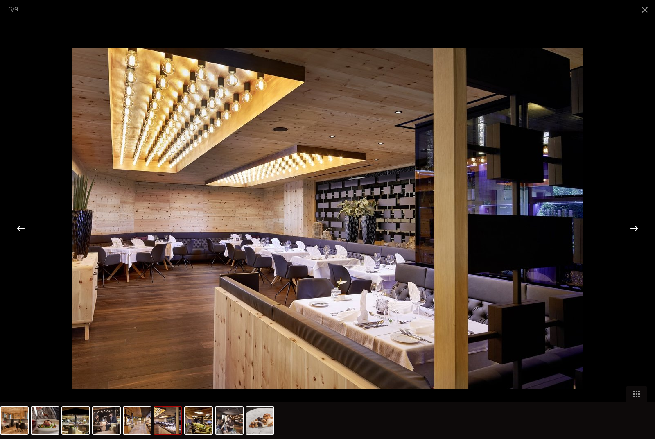
click at [636, 232] on div at bounding box center [633, 227] width 25 height 25
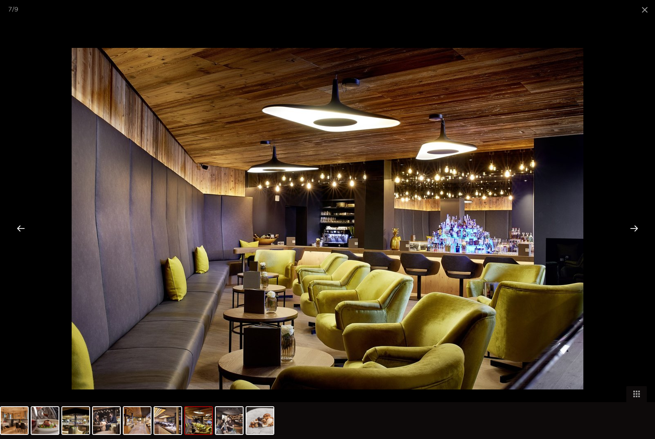
click at [635, 231] on div at bounding box center [633, 227] width 25 height 25
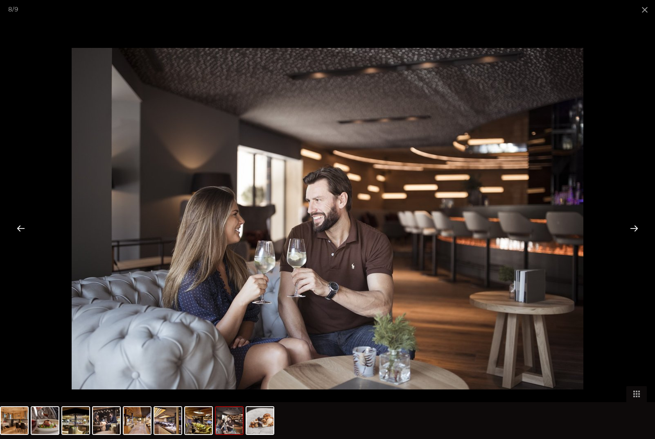
click at [638, 231] on div at bounding box center [633, 227] width 25 height 25
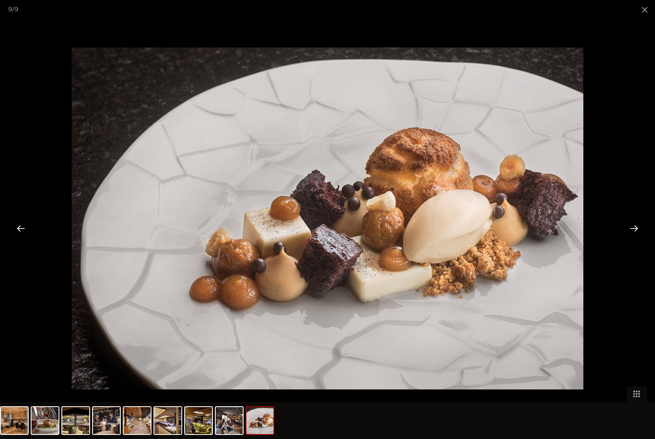
click at [633, 231] on div at bounding box center [633, 227] width 25 height 25
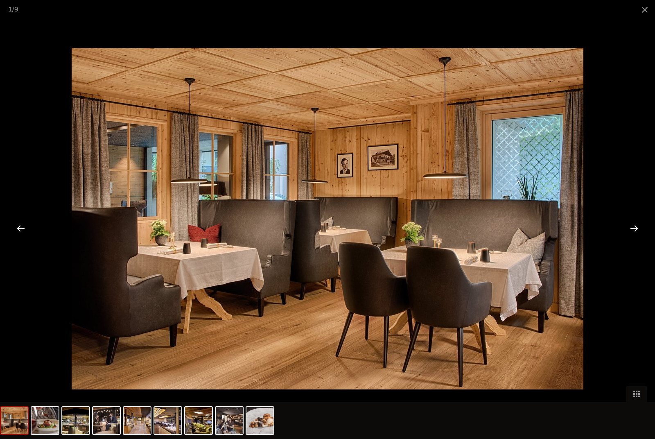
click at [631, 233] on div at bounding box center [633, 227] width 25 height 25
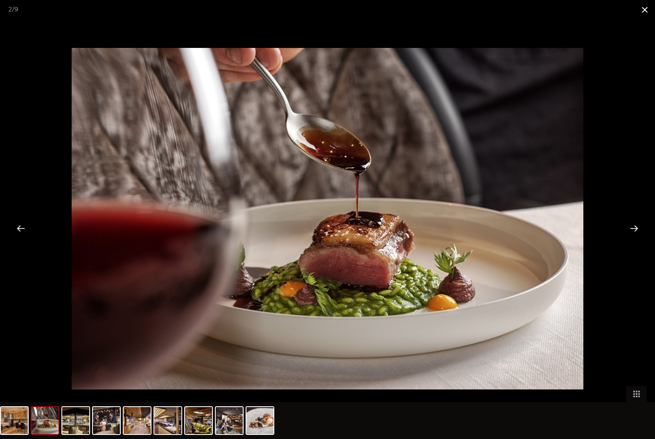
click at [646, 18] on span at bounding box center [644, 9] width 20 height 19
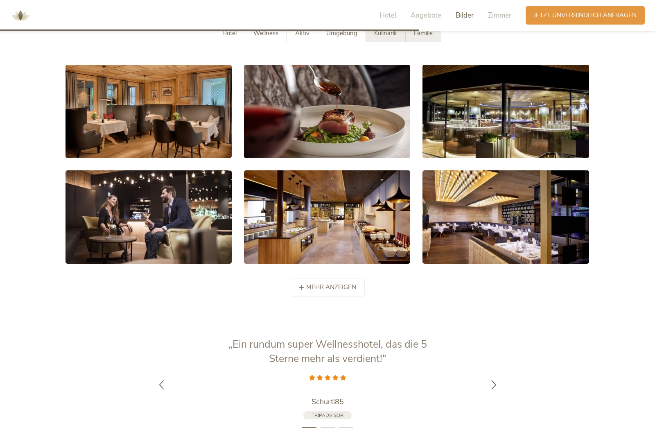
click at [435, 42] on div "Familie" at bounding box center [423, 33] width 35 height 17
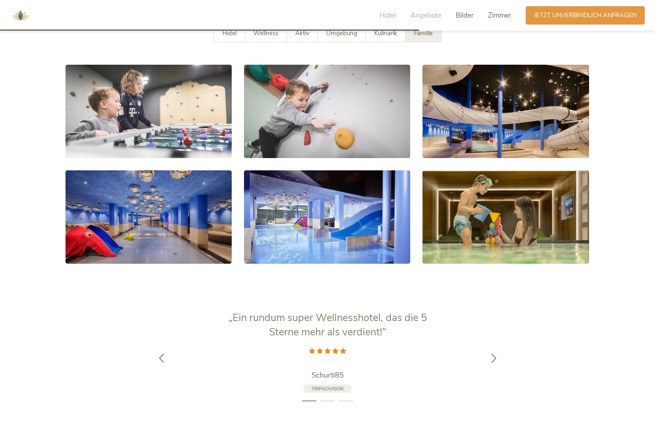
click at [496, 14] on span "Zimmer" at bounding box center [499, 15] width 23 height 9
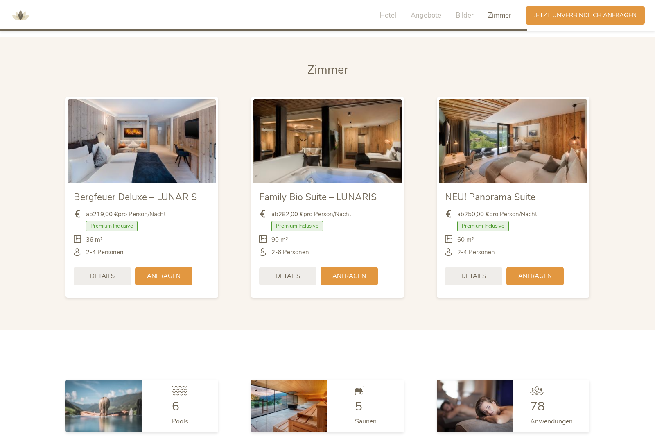
scroll to position [2021, 0]
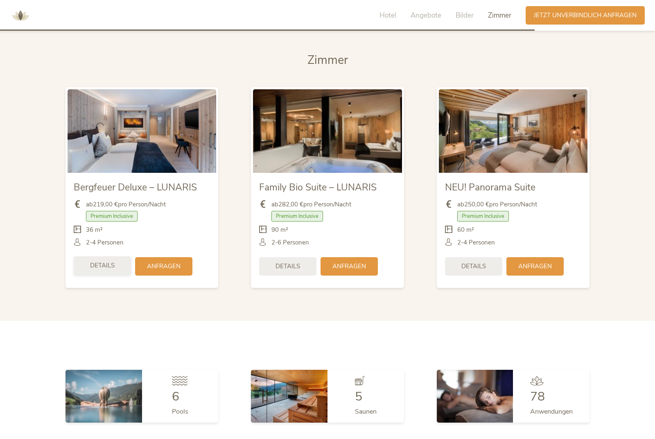
click at [108, 273] on div "Details" at bounding box center [102, 265] width 57 height 18
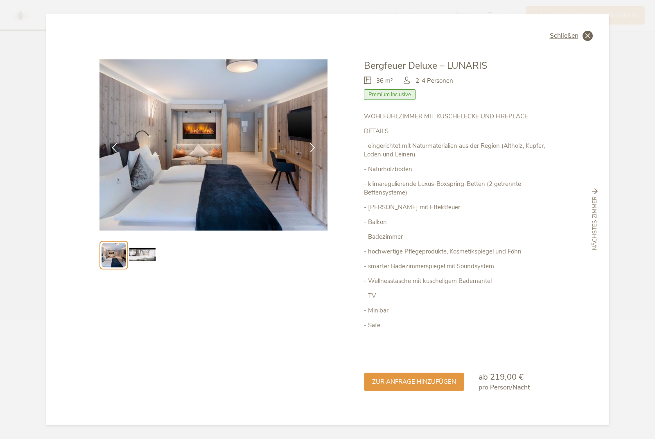
click at [591, 31] on icon at bounding box center [587, 36] width 10 height 10
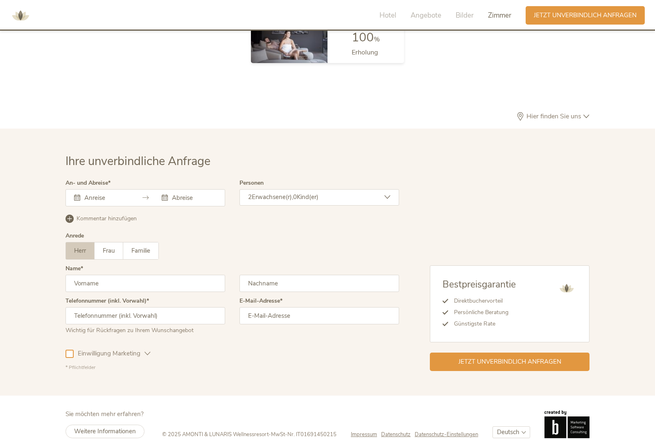
scroll to position [2447, 0]
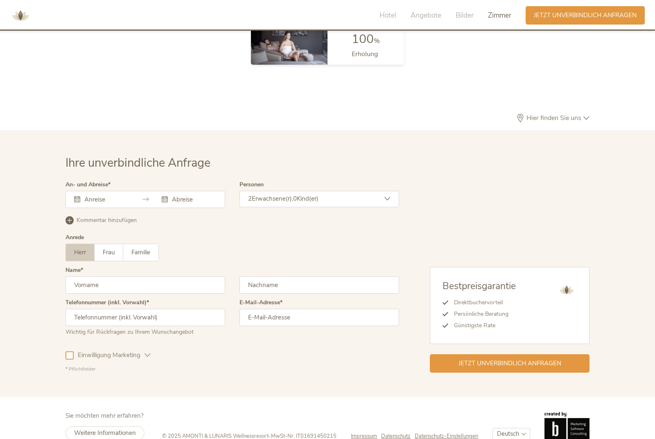
click at [128, 208] on div "September 2025 Mo Di Mi Do Fr Sa So 1 2 3 4 5 6 7 8 9 10 11 12 13 14 15 16 17 1…" at bounding box center [145, 199] width 160 height 17
click at [99, 208] on div "September 2025 Mo Di Mi Do Fr Sa So 1 2 3 4 5 6 7 8 9 10 11 12 13 14 15 16 17 1…" at bounding box center [145, 199] width 160 height 17
click at [88, 208] on div "September 2025 Mo Di Mi Do Fr Sa So 1 2 3 4 5 6 7 8 9 10 11 12 13 14 15 16 17 1…" at bounding box center [145, 199] width 160 height 17
click at [125, 208] on div "September 2025 Mo Di Mi Do Fr Sa So 1 2 3 4 5 6 7 8 9 10 11 12 13 14 15 16 17 1…" at bounding box center [145, 199] width 160 height 17
click at [88, 203] on input "text" at bounding box center [105, 199] width 47 height 8
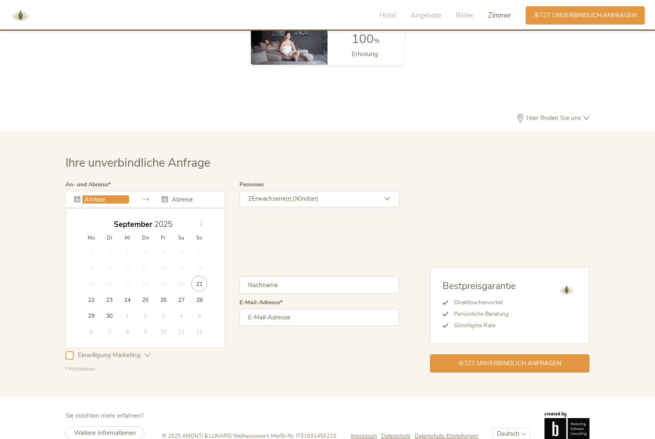
click at [203, 227] on icon at bounding box center [201, 224] width 6 height 6
click at [204, 228] on span at bounding box center [201, 222] width 14 height 11
type input "10.11.2025"
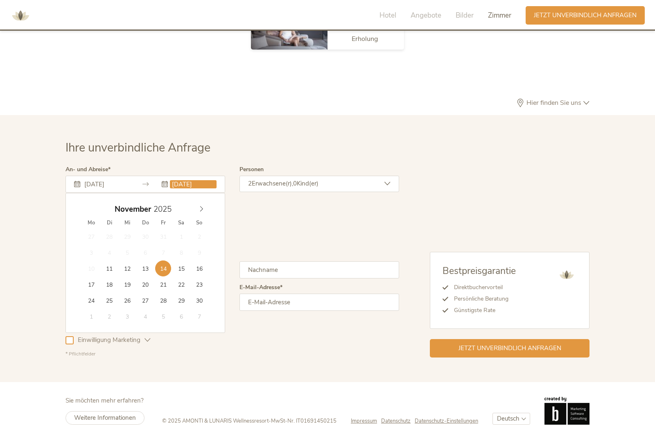
scroll to position [2473, 0]
type input "17.11.2025"
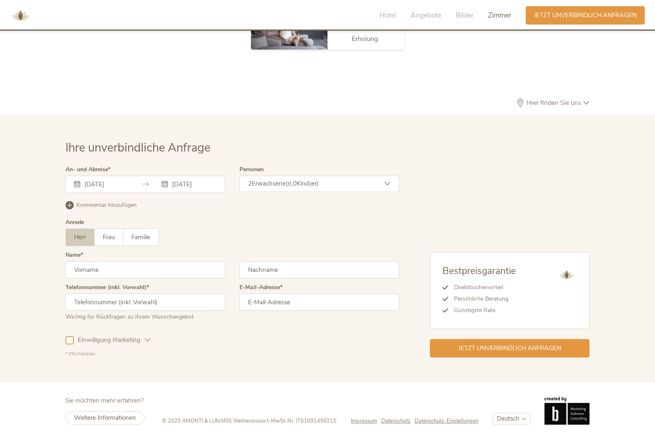
click at [106, 180] on input "10.11.2025" at bounding box center [105, 184] width 47 height 8
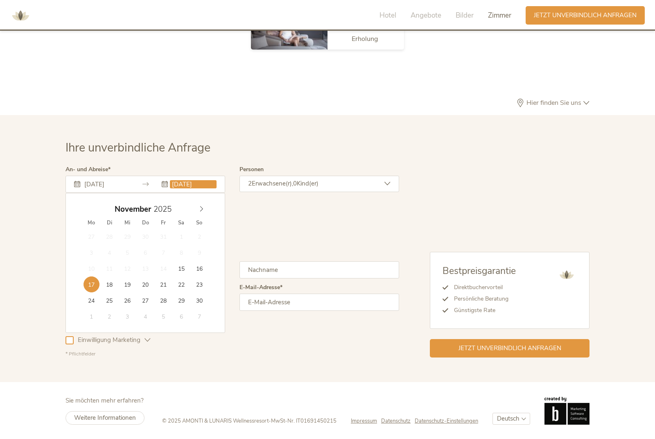
click at [94, 180] on input "14.11.2025" at bounding box center [105, 184] width 47 height 8
type input "03.11.2025"
type input "10.11.2025"
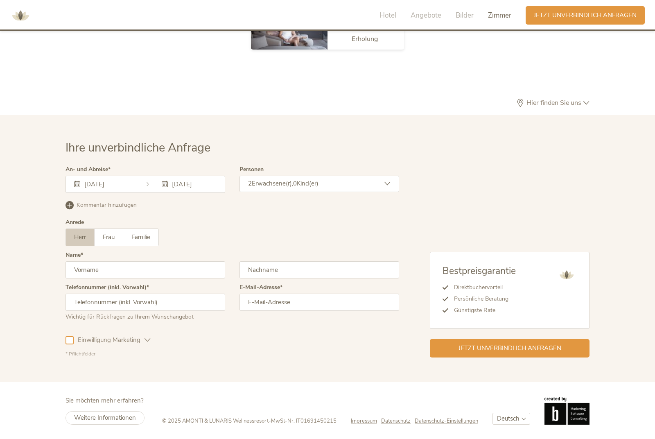
click at [106, 184] on div "03.11.2025 10.11.2025 November 2025 Mo Di Mi Do Fr Sa So 27 28 29 30 31 1 2 3 4…" at bounding box center [145, 184] width 160 height 17
click at [86, 182] on input "03.11.2025" at bounding box center [105, 184] width 47 height 8
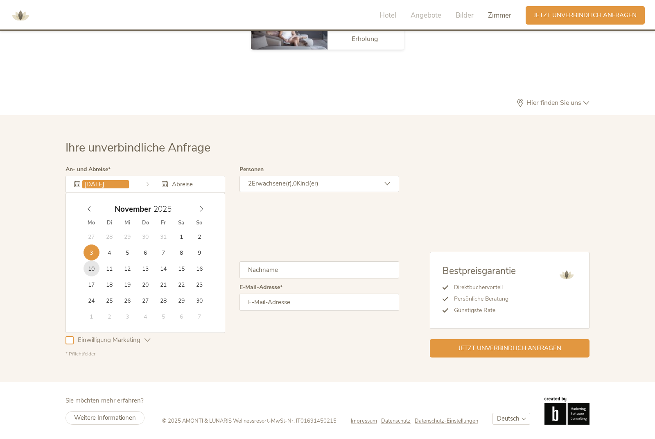
type input "10.11.2025"
type input "14.11.2025"
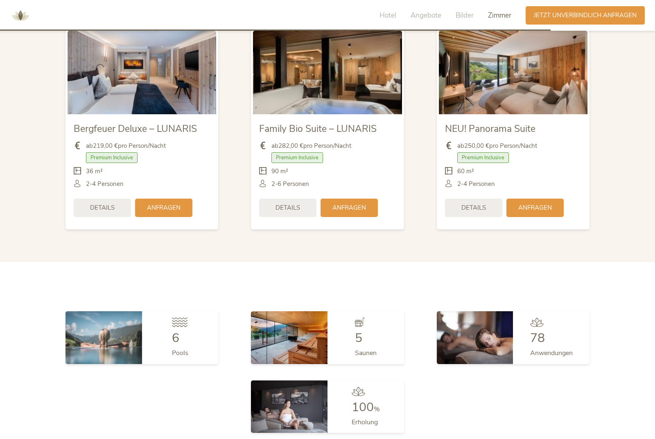
scroll to position [2079, 0]
click at [186, 97] on img at bounding box center [142, 72] width 149 height 83
click at [117, 217] on div "Details" at bounding box center [102, 207] width 57 height 18
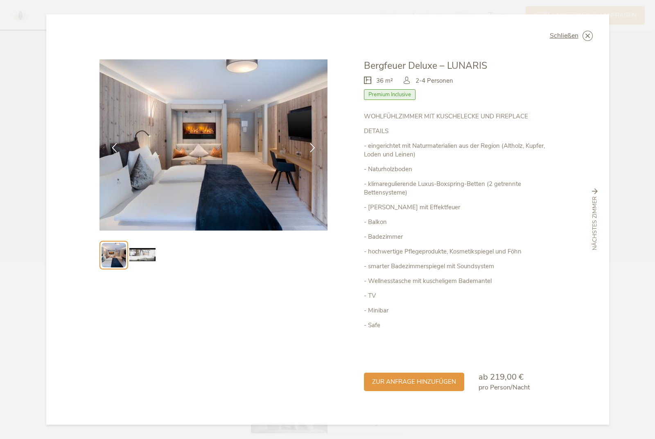
click at [597, 237] on span "nächstes Zimmer" at bounding box center [595, 223] width 8 height 54
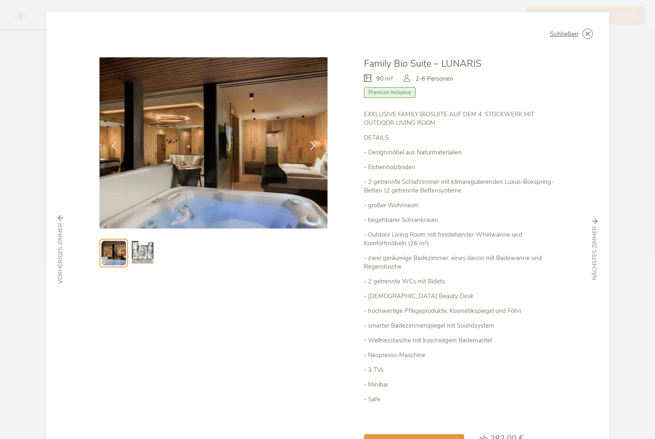
click at [592, 238] on span "nächstes Zimmer" at bounding box center [595, 253] width 8 height 54
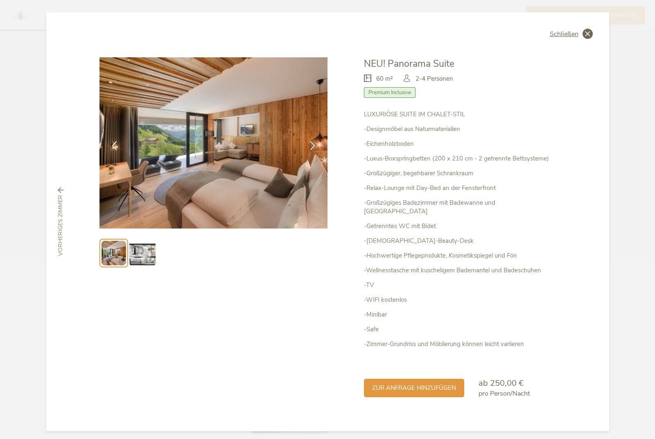
click at [580, 34] on div "Schließen" at bounding box center [571, 34] width 43 height 10
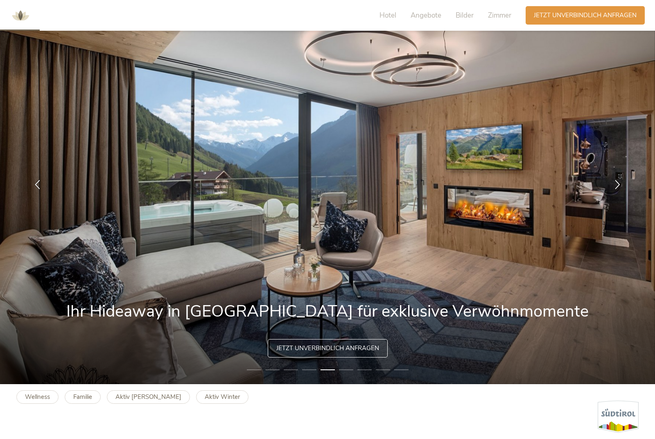
scroll to position [0, 0]
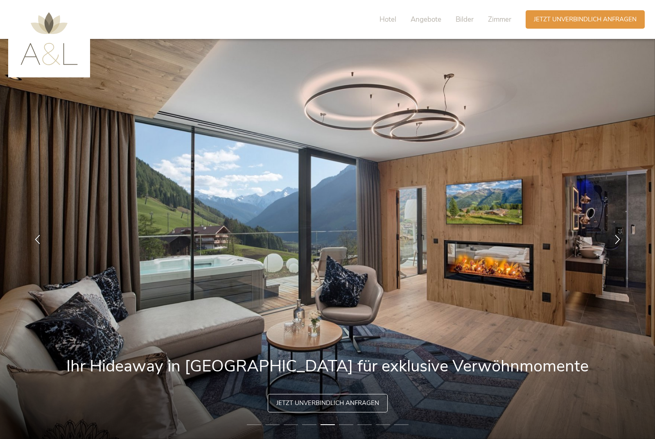
click at [604, 266] on img at bounding box center [327, 239] width 655 height 400
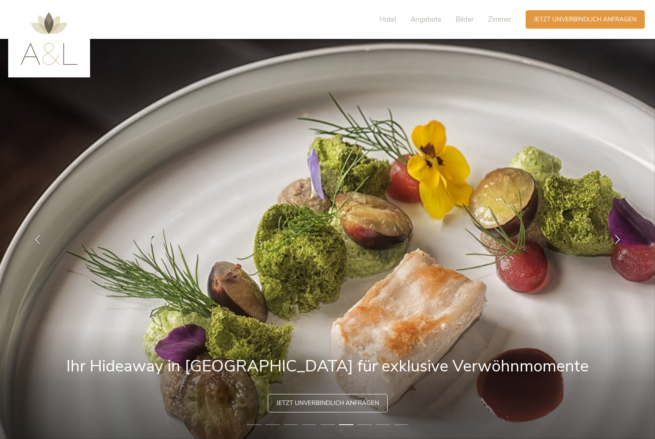
click at [68, 54] on img at bounding box center [48, 38] width 57 height 53
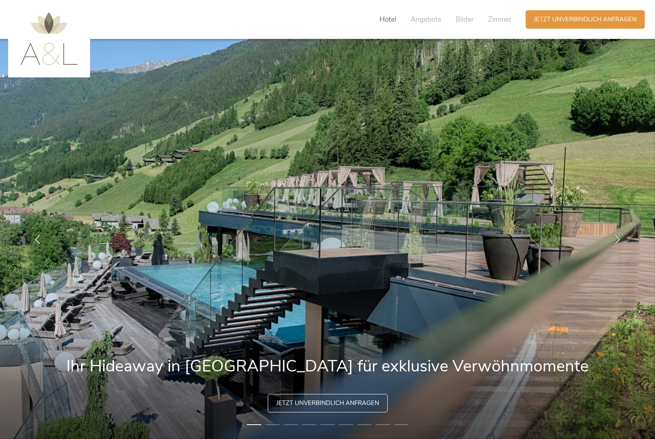
click at [388, 17] on span "Hotel" at bounding box center [387, 19] width 17 height 9
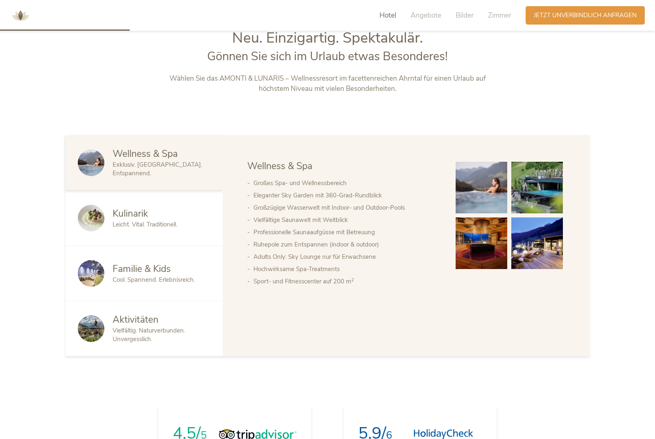
scroll to position [492, 0]
